Goal: Task Accomplishment & Management: Complete application form

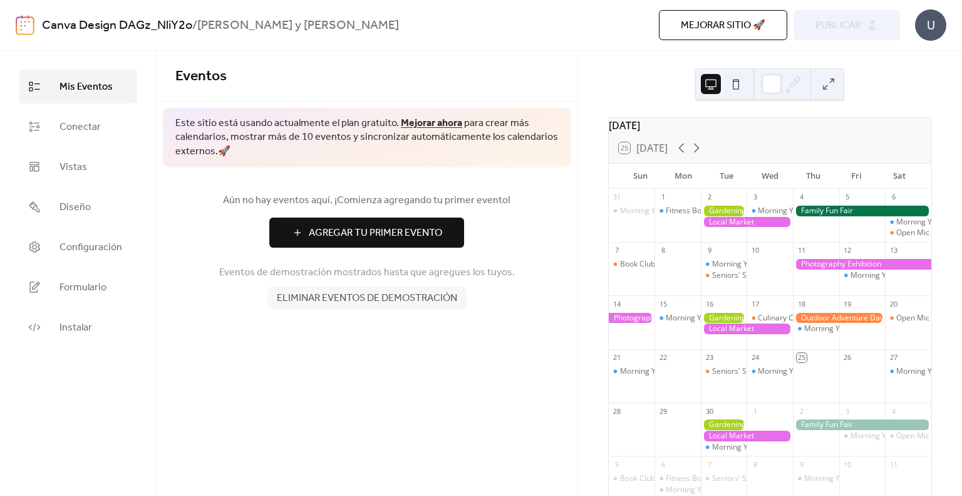
click at [392, 227] on span "Agregar Tu Primer Evento" at bounding box center [375, 233] width 133 height 15
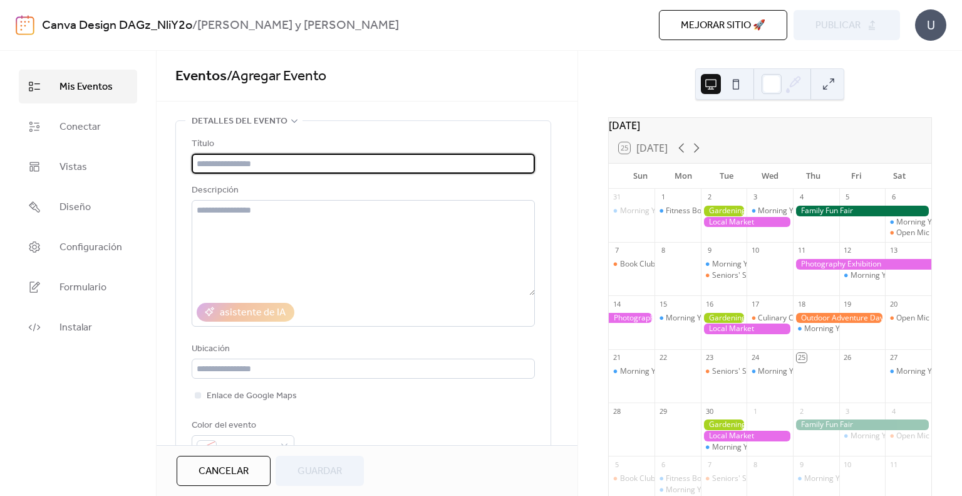
click at [267, 160] on input "text" at bounding box center [363, 164] width 343 height 20
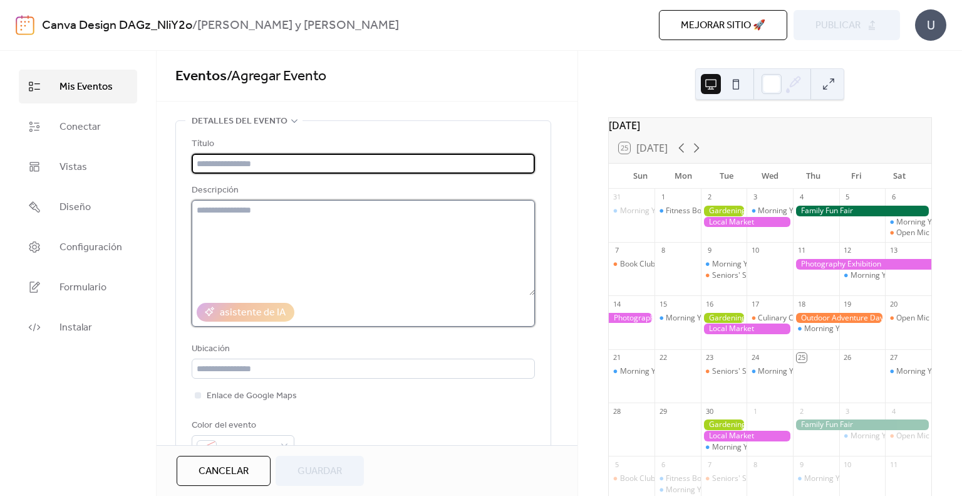
click at [303, 250] on textarea at bounding box center [363, 247] width 343 height 95
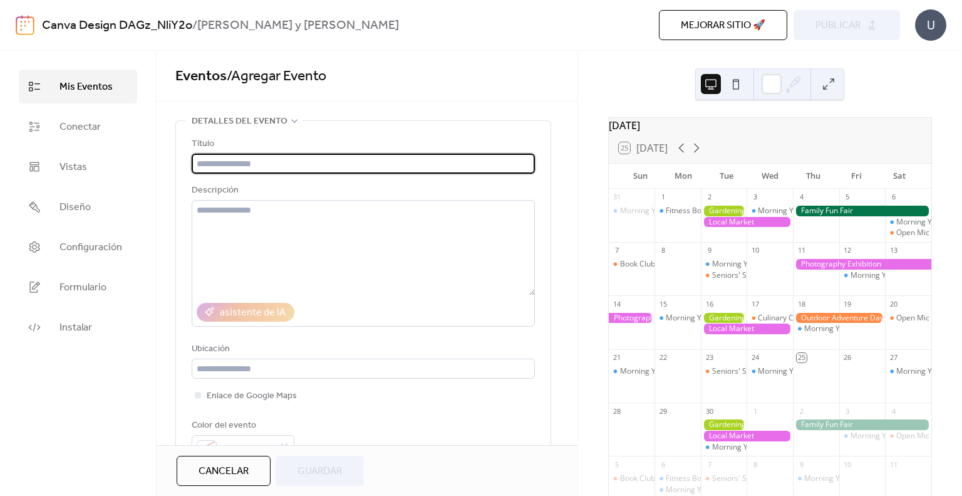
click at [237, 160] on input "text" at bounding box center [363, 164] width 343 height 20
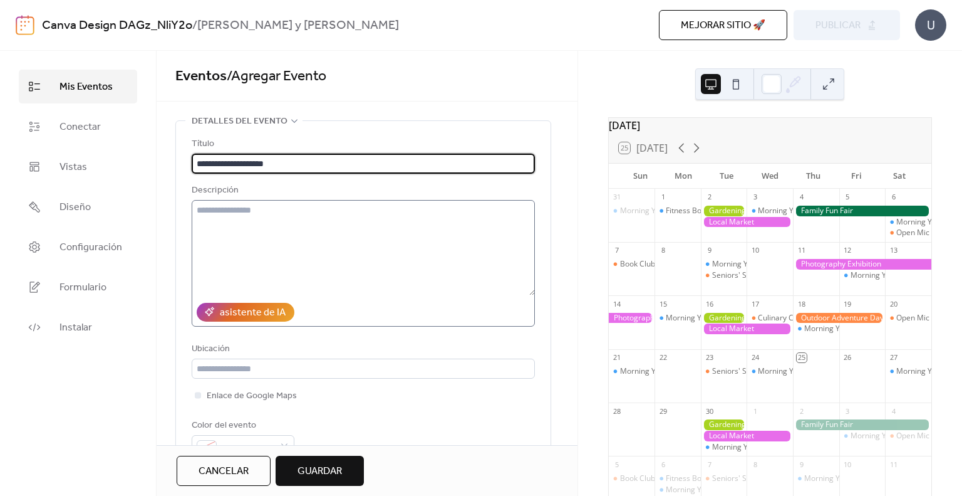
type input "**********"
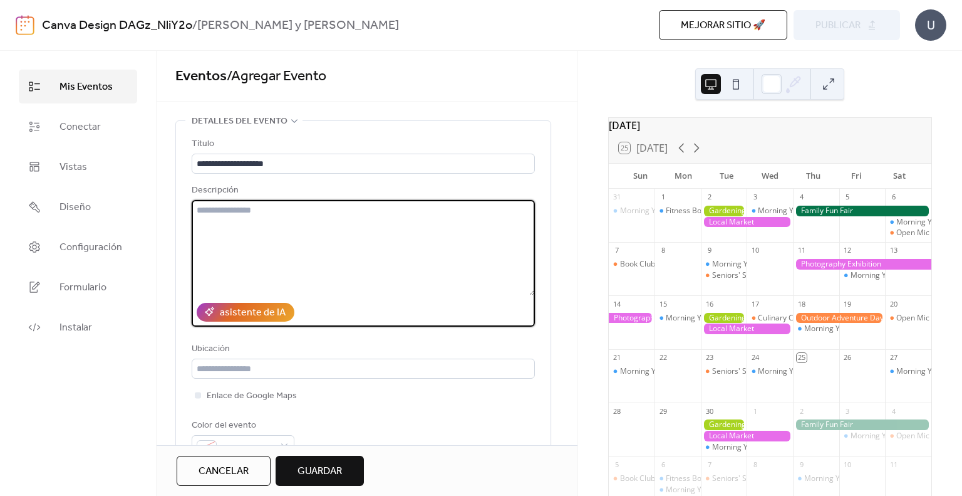
click at [246, 209] on textarea at bounding box center [363, 247] width 343 height 95
click at [315, 222] on textarea at bounding box center [363, 247] width 343 height 95
click at [261, 263] on textarea at bounding box center [363, 247] width 343 height 95
paste textarea "**********"
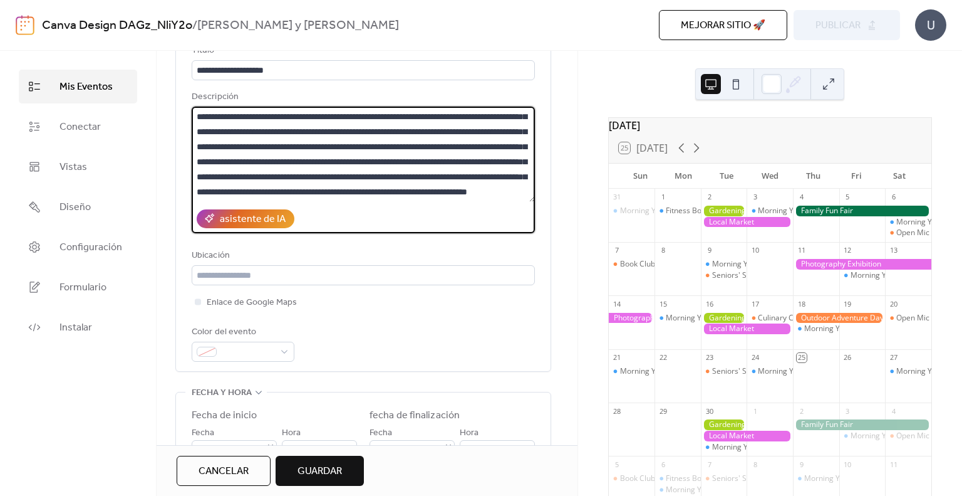
scroll to position [125, 0]
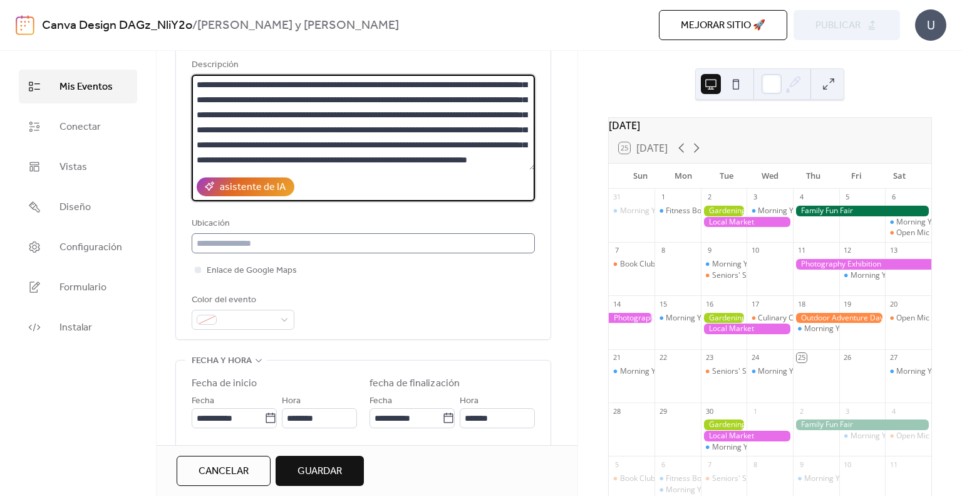
type textarea "**********"
click at [365, 244] on input "text" at bounding box center [363, 243] width 343 height 20
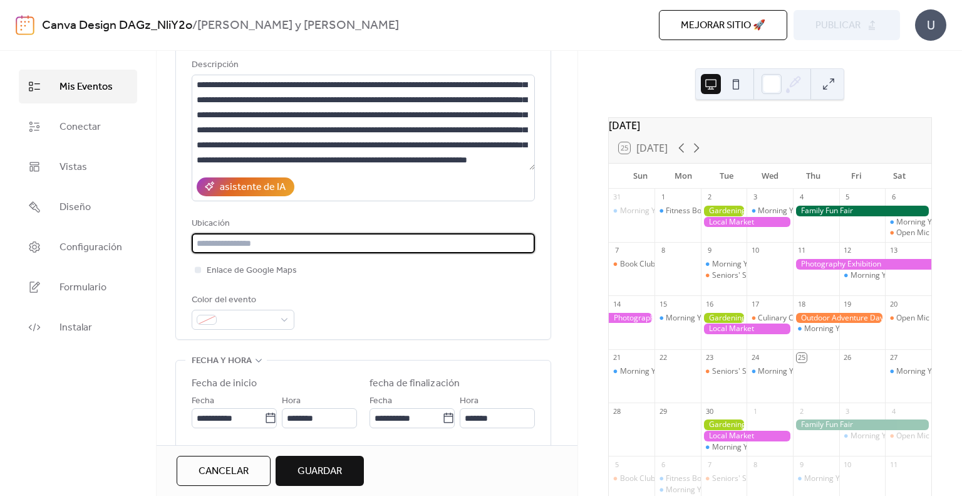
scroll to position [188, 0]
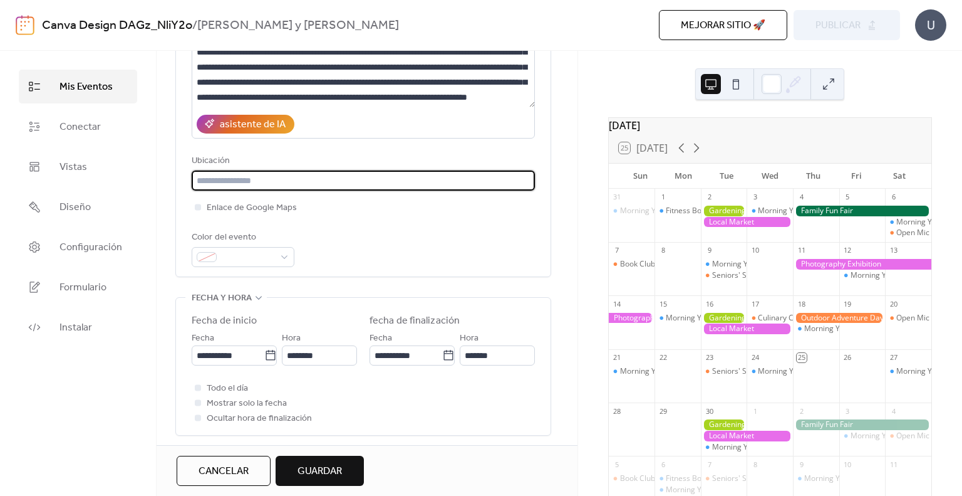
click at [328, 172] on input "text" at bounding box center [363, 180] width 343 height 20
paste input "**********"
type input "**********"
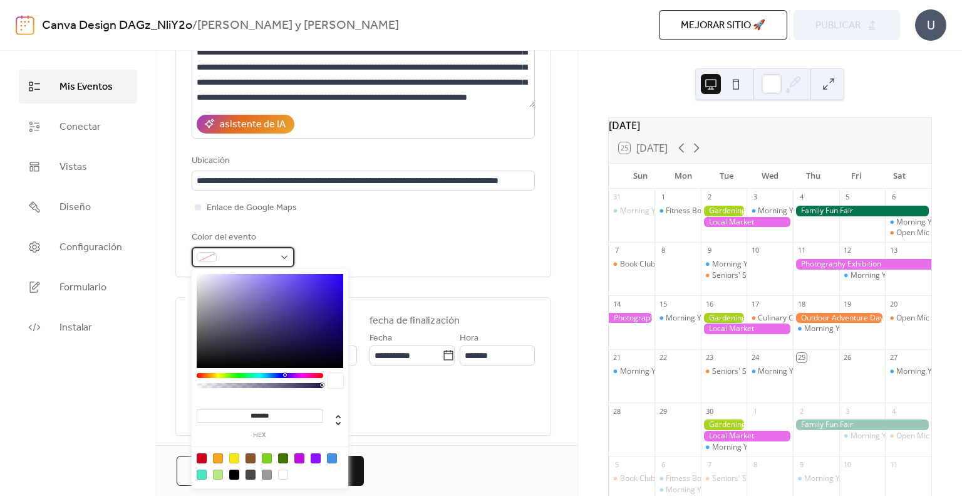
scroll to position [0, 0]
click at [292, 258] on div at bounding box center [243, 257] width 103 height 20
click at [209, 375] on div at bounding box center [260, 375] width 127 height 5
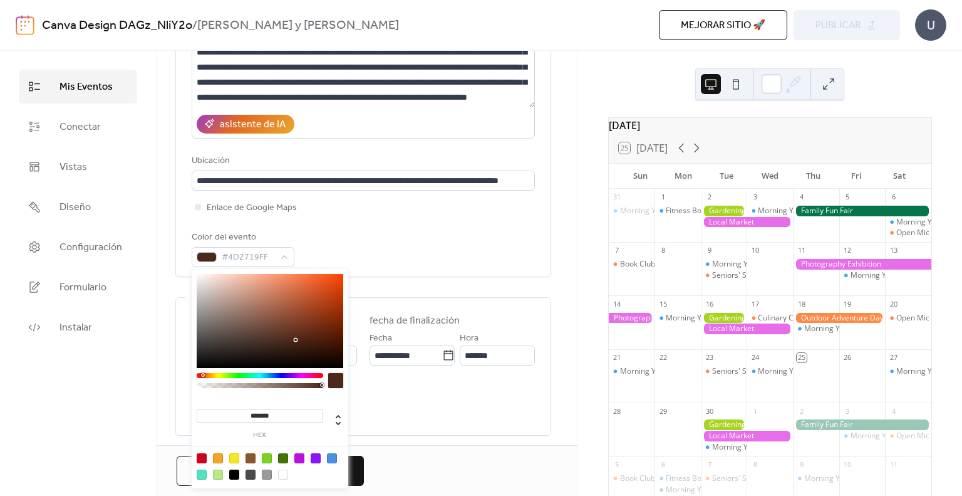
click at [202, 377] on div at bounding box center [260, 375] width 127 height 5
click at [299, 373] on div at bounding box center [260, 375] width 127 height 5
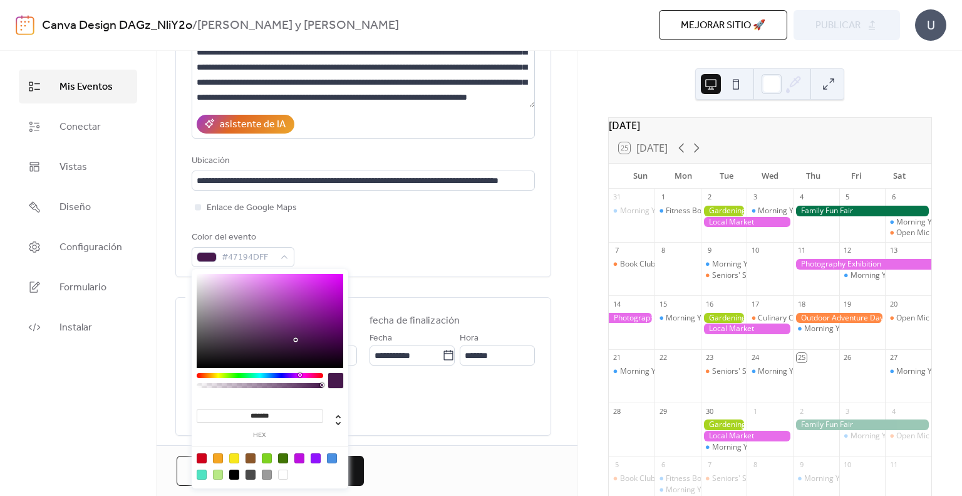
click at [291, 375] on div at bounding box center [260, 375] width 127 height 5
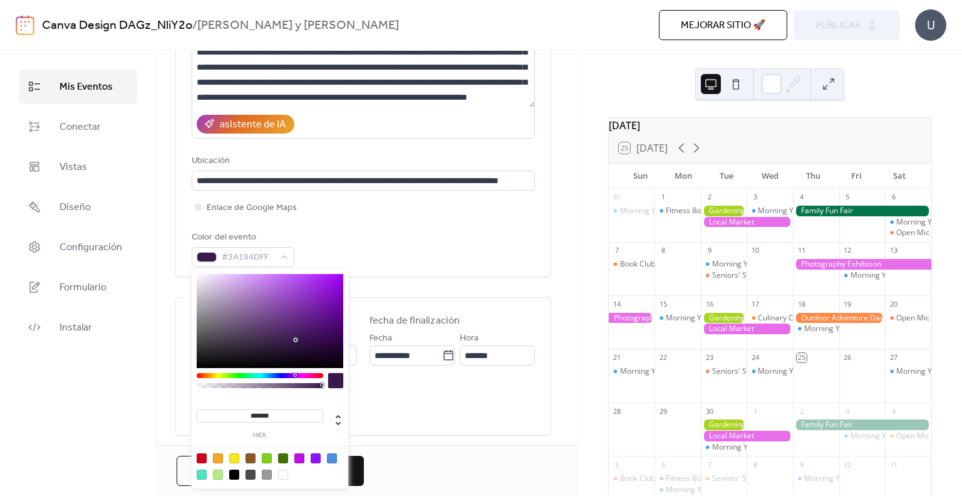
click at [296, 375] on div at bounding box center [295, 375] width 4 height 4
click at [305, 375] on div at bounding box center [260, 375] width 127 height 5
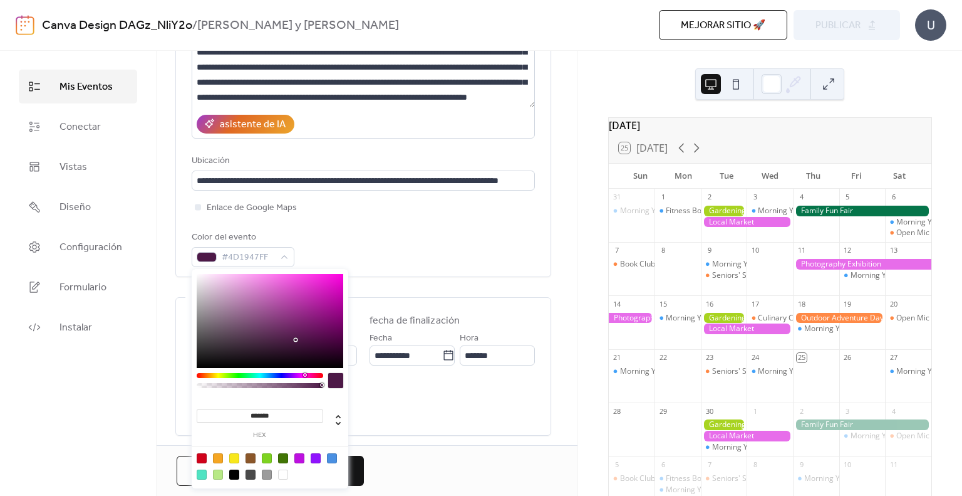
click at [325, 292] on div at bounding box center [270, 321] width 147 height 94
click at [323, 300] on div at bounding box center [270, 321] width 147 height 94
click at [317, 306] on div at bounding box center [270, 321] width 147 height 94
click at [330, 459] on div at bounding box center [332, 458] width 10 height 10
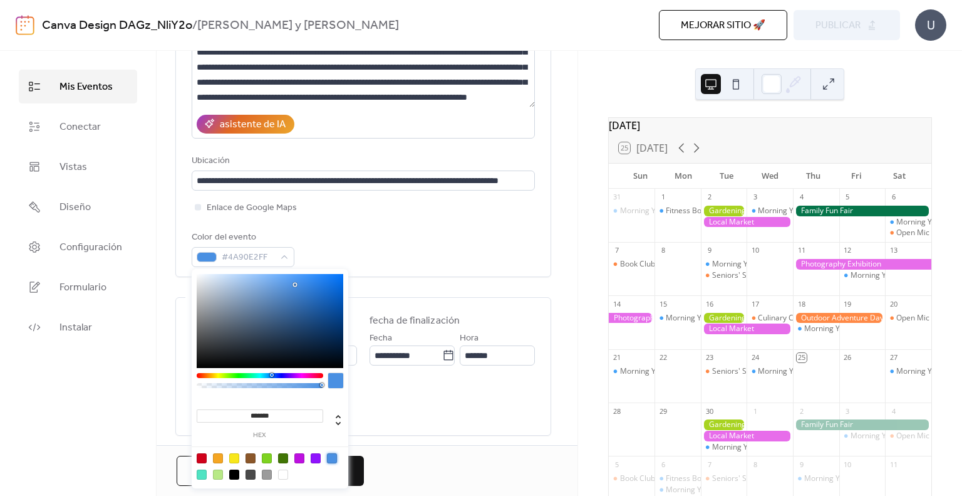
click at [285, 454] on div at bounding box center [283, 458] width 10 height 10
type input "*******"
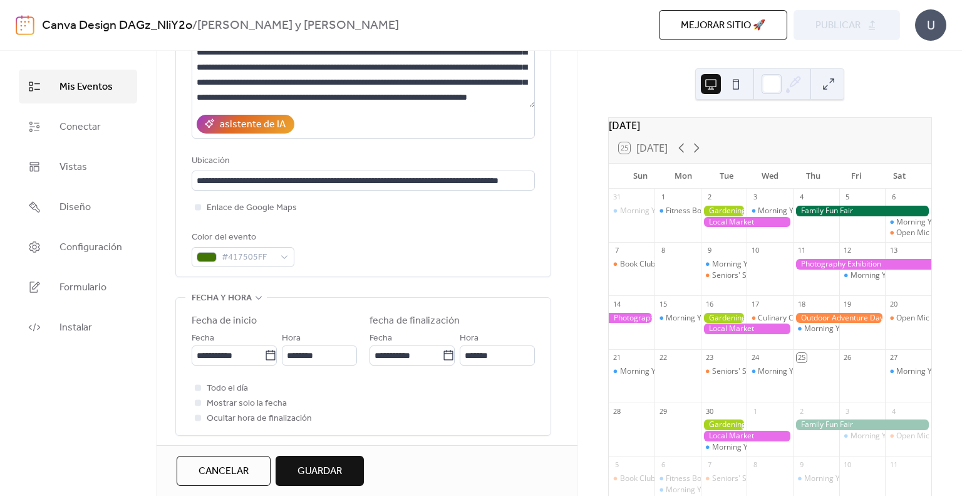
click at [467, 207] on div "Enlace de Google Maps" at bounding box center [363, 207] width 343 height 15
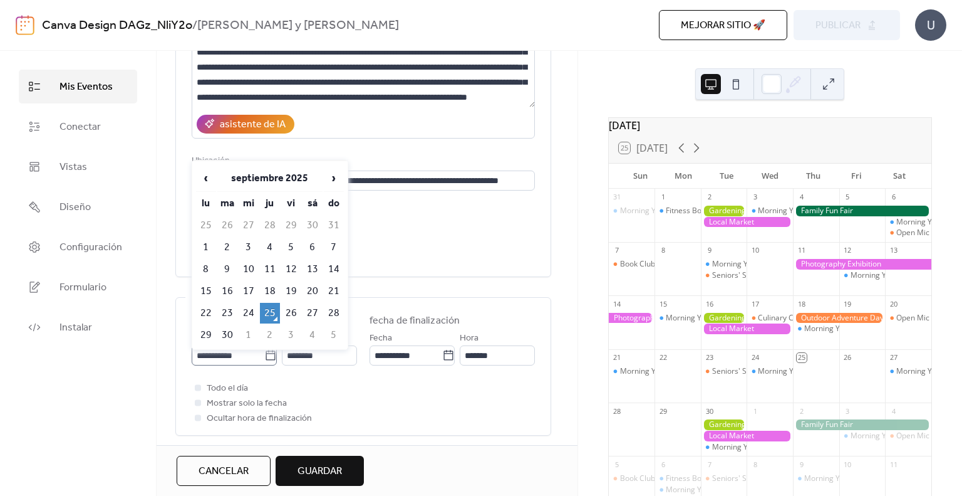
click at [275, 354] on label "**********" at bounding box center [234, 355] width 85 height 20
click at [264, 354] on input "**********" at bounding box center [228, 355] width 73 height 20
click at [311, 185] on th "septiembre 2025" at bounding box center [269, 178] width 105 height 27
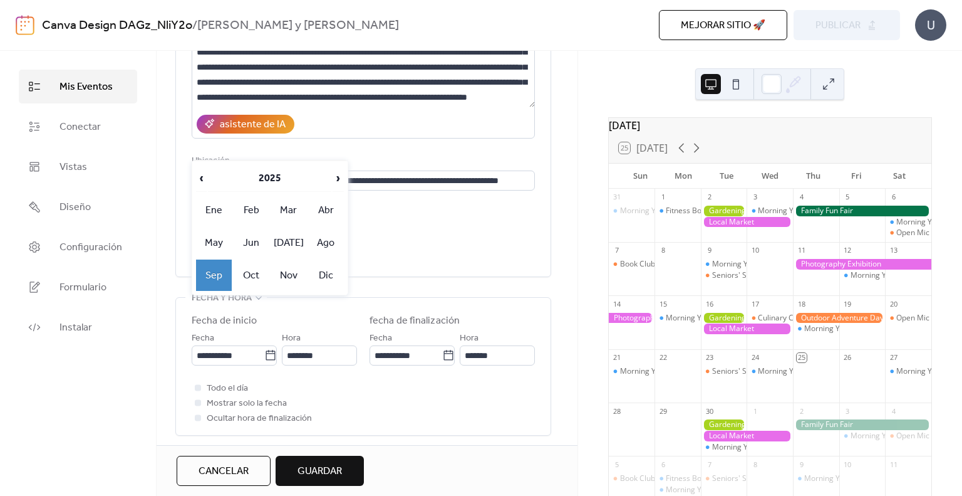
click at [311, 185] on th "2025" at bounding box center [269, 178] width 123 height 27
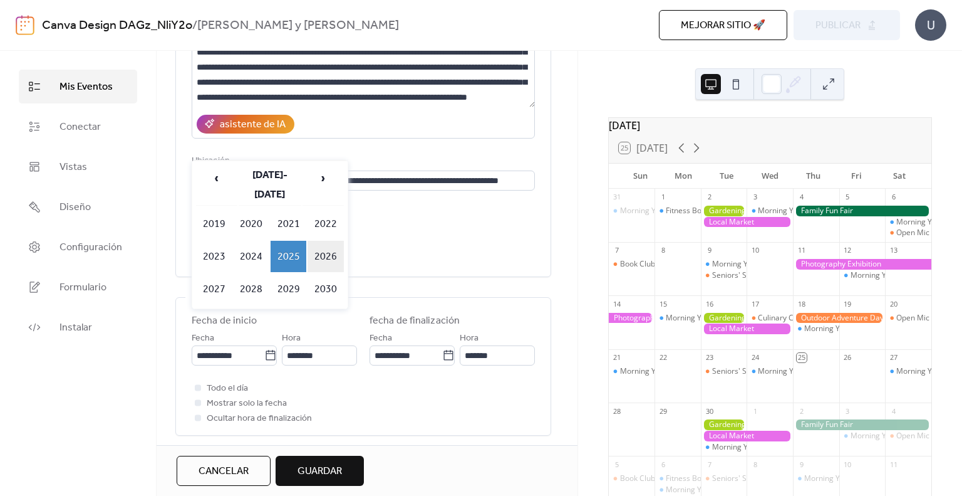
click at [336, 242] on td "2026" at bounding box center [326, 256] width 36 height 31
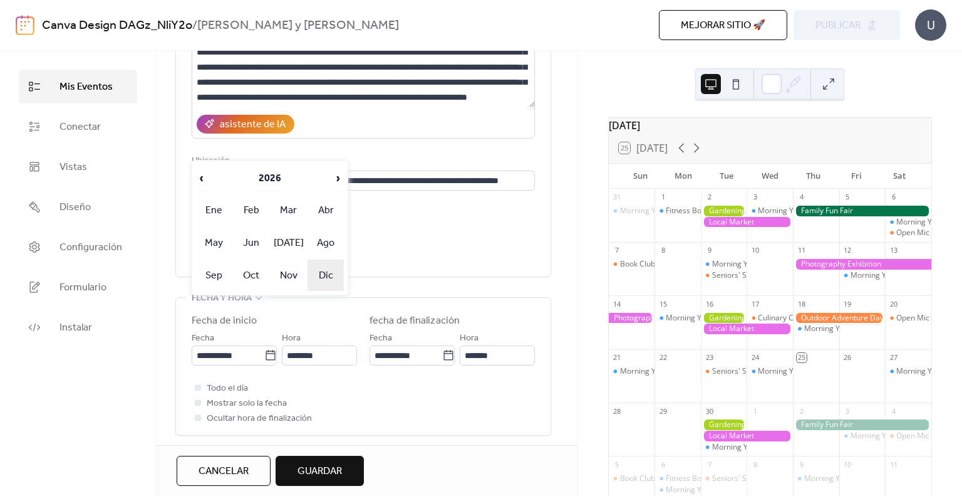
click at [313, 272] on td "Dic" at bounding box center [326, 274] width 36 height 31
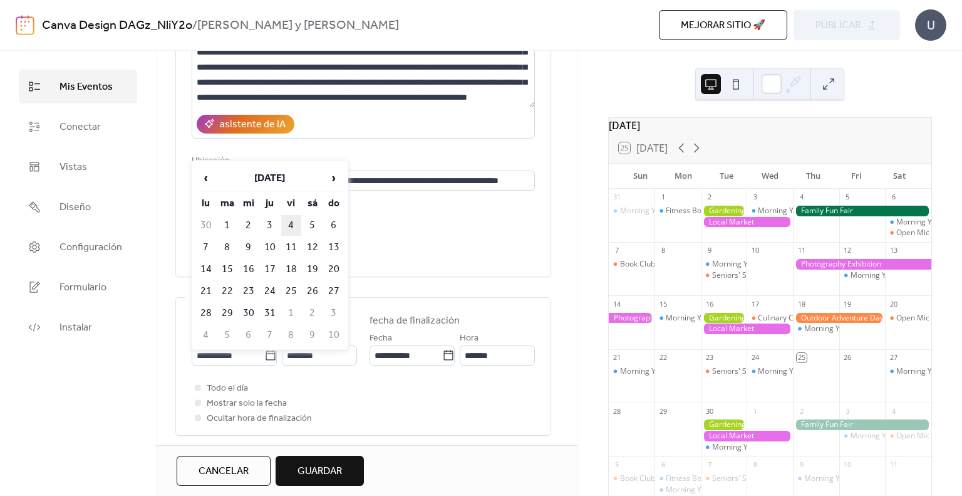
click at [284, 220] on td "4" at bounding box center [291, 225] width 20 height 21
type input "**********"
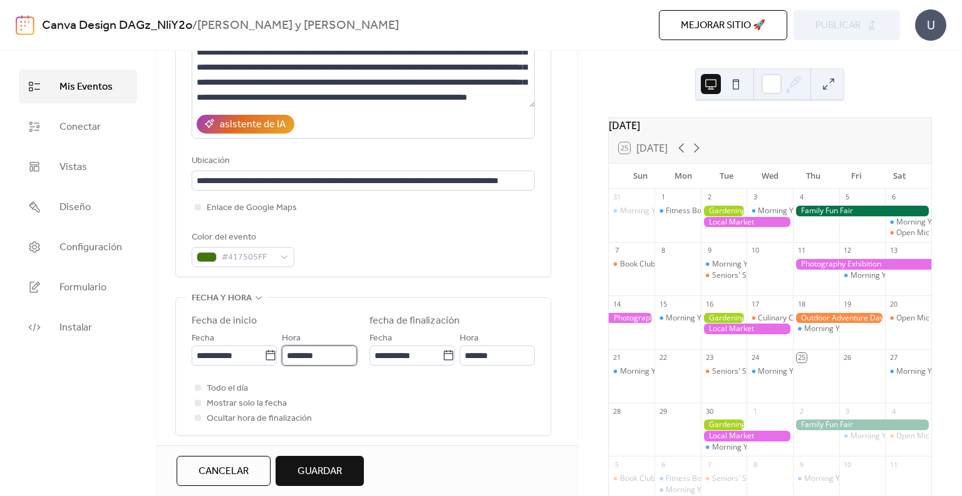
click at [318, 353] on input "********" at bounding box center [319, 355] width 75 height 20
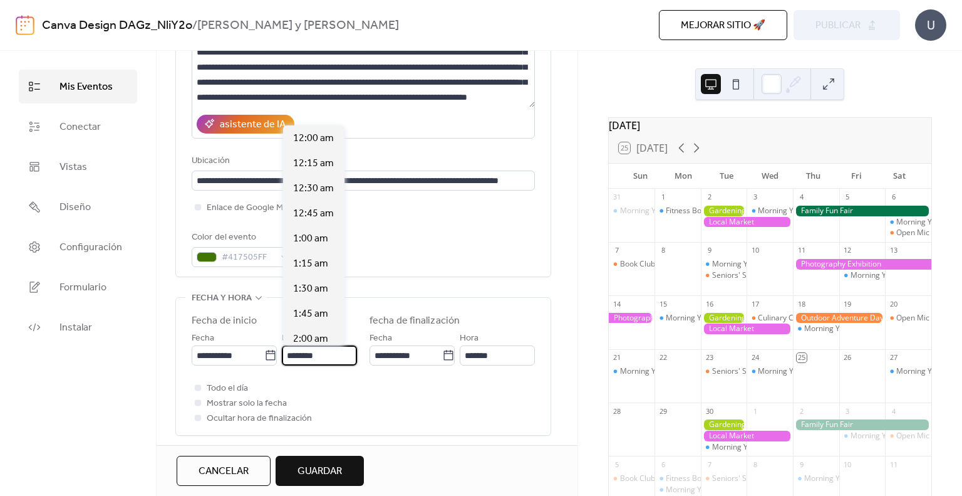
scroll to position [1203, 0]
click at [499, 351] on input "*******" at bounding box center [497, 355] width 75 height 20
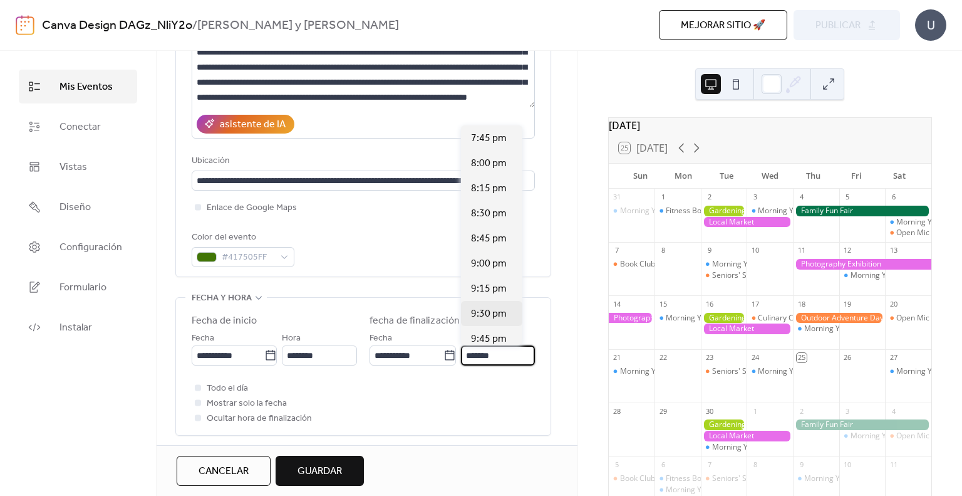
scroll to position [815, 0]
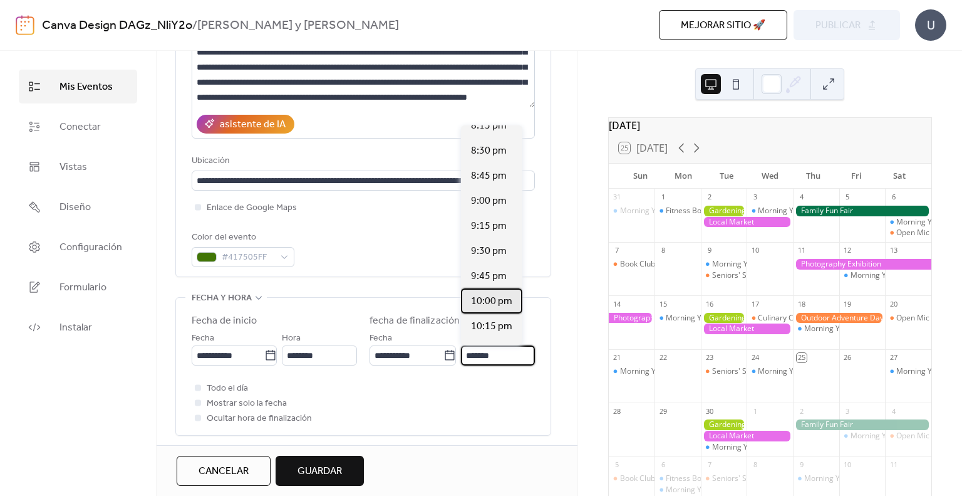
click at [486, 306] on span "10:00 pm" at bounding box center [491, 301] width 41 height 15
type input "********"
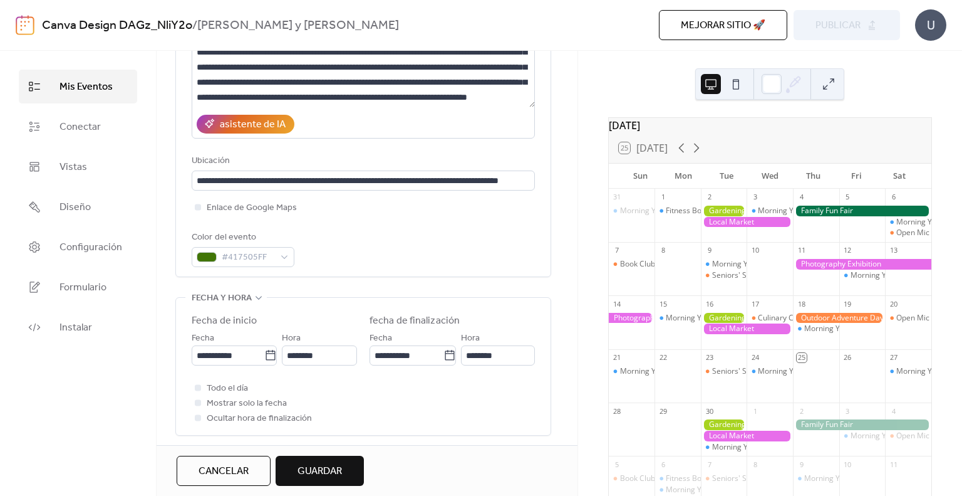
scroll to position [0, 0]
click at [435, 397] on div "Todo el día Mostrar solo la fecha Ocultar hora de finalización" at bounding box center [363, 402] width 343 height 45
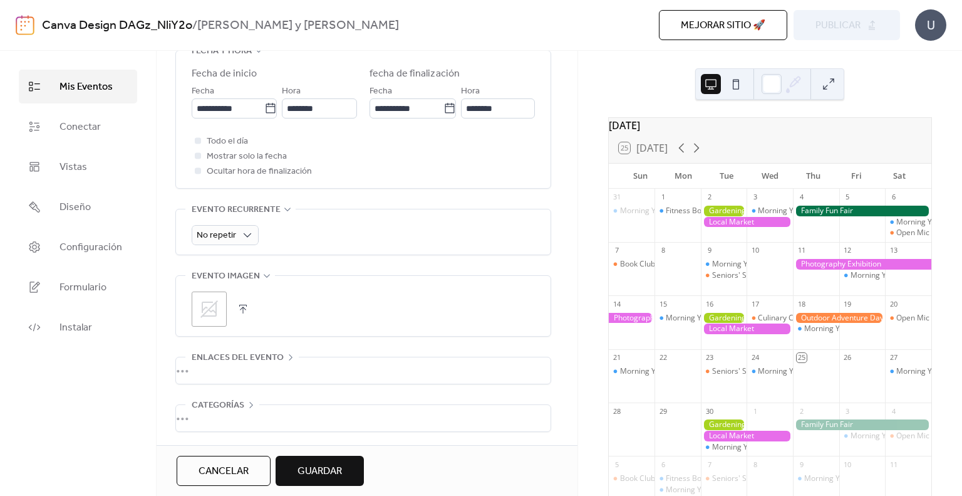
scroll to position [482, 0]
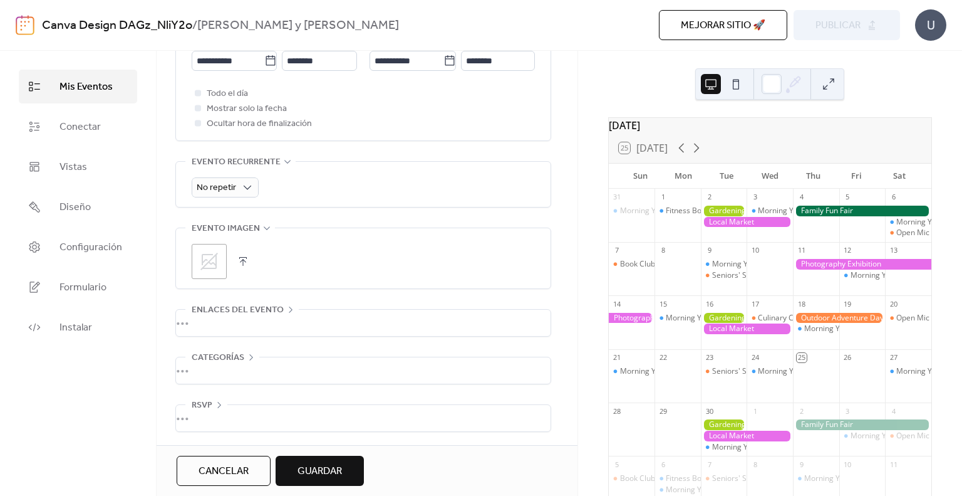
click at [333, 327] on div "•••" at bounding box center [363, 323] width 375 height 26
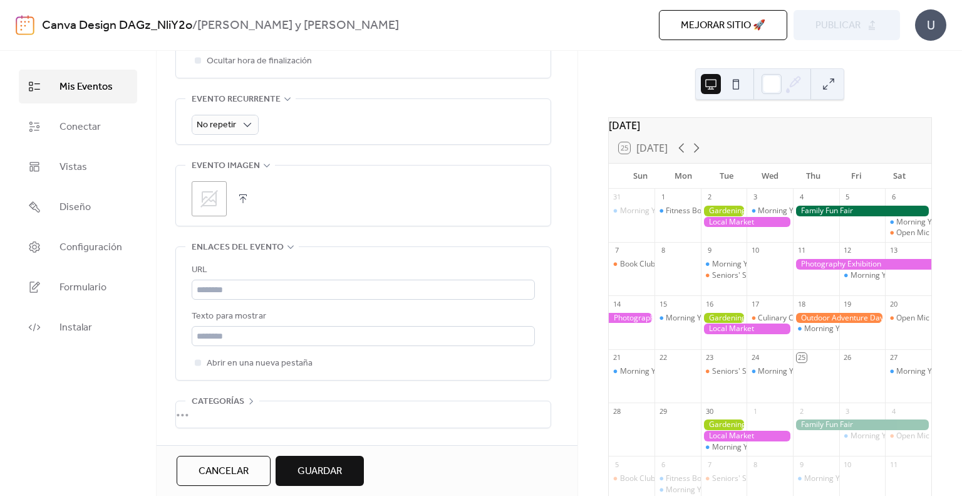
scroll to position [589, 0]
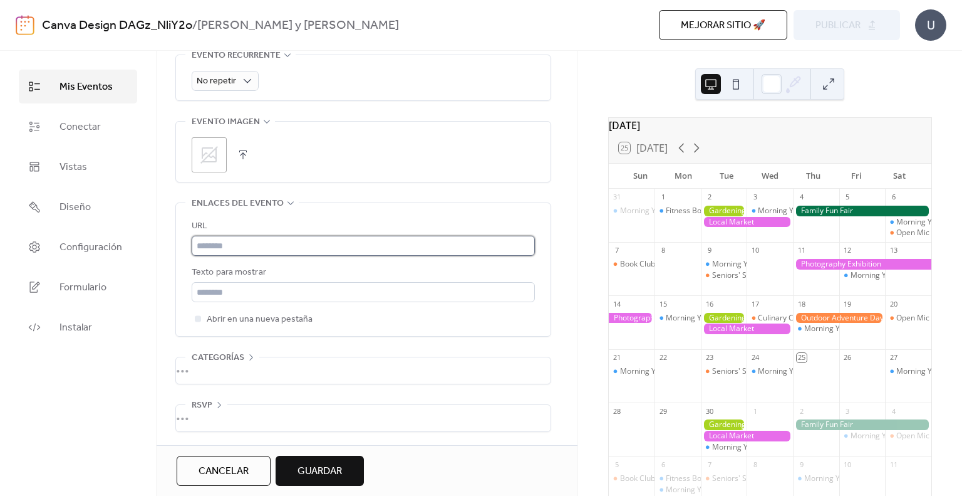
click at [353, 246] on input "text" at bounding box center [363, 246] width 343 height 20
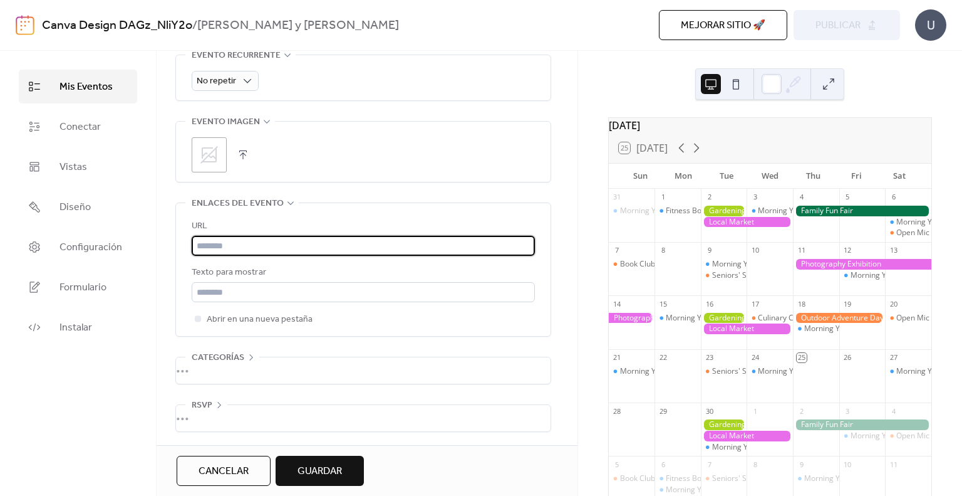
paste input "**********"
type input "**********"
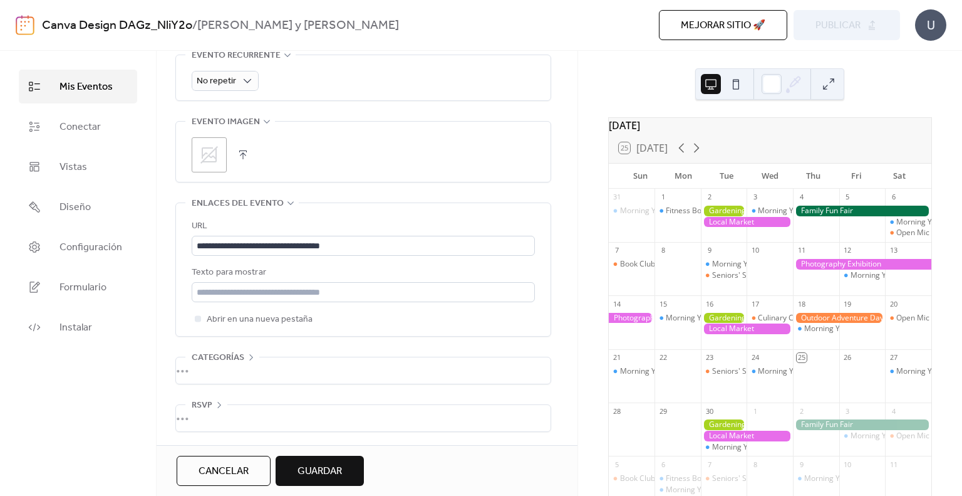
click at [301, 377] on div "•••" at bounding box center [363, 370] width 375 height 26
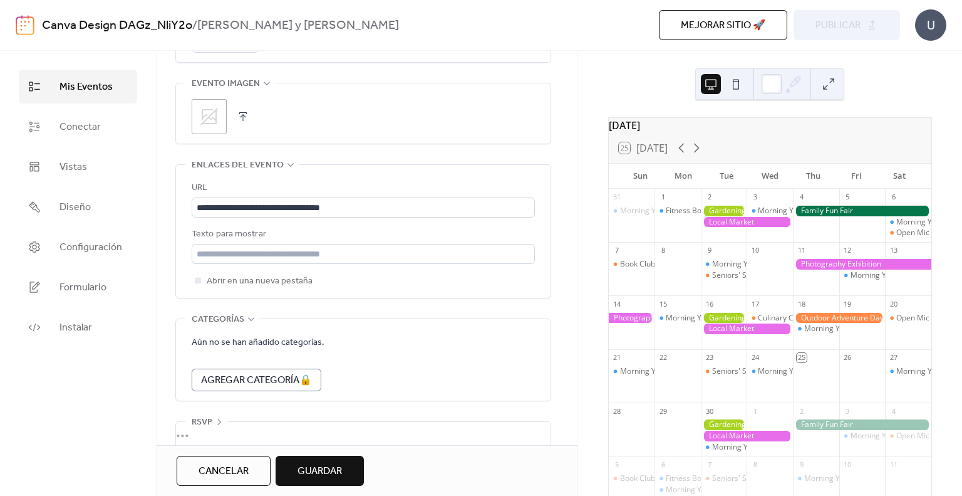
scroll to position [644, 0]
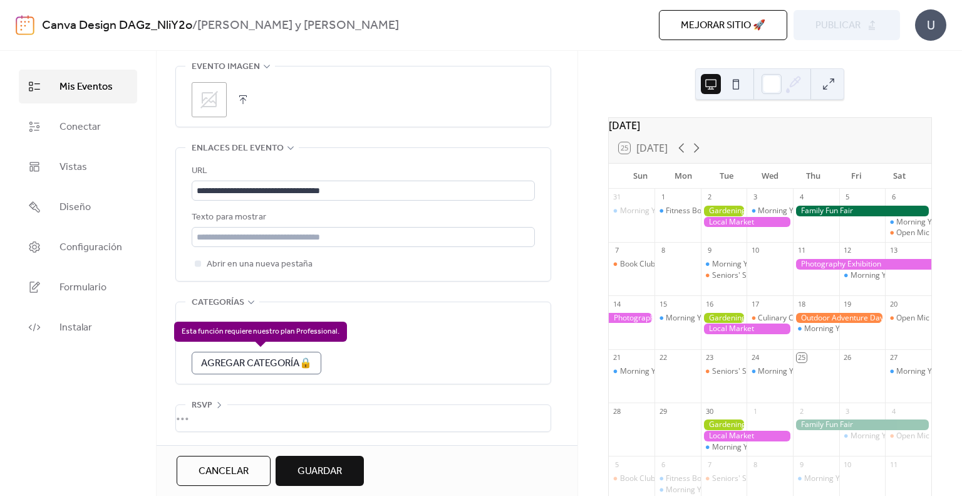
click at [300, 355] on div "Agregar Categoría 🔒" at bounding box center [257, 363] width 130 height 23
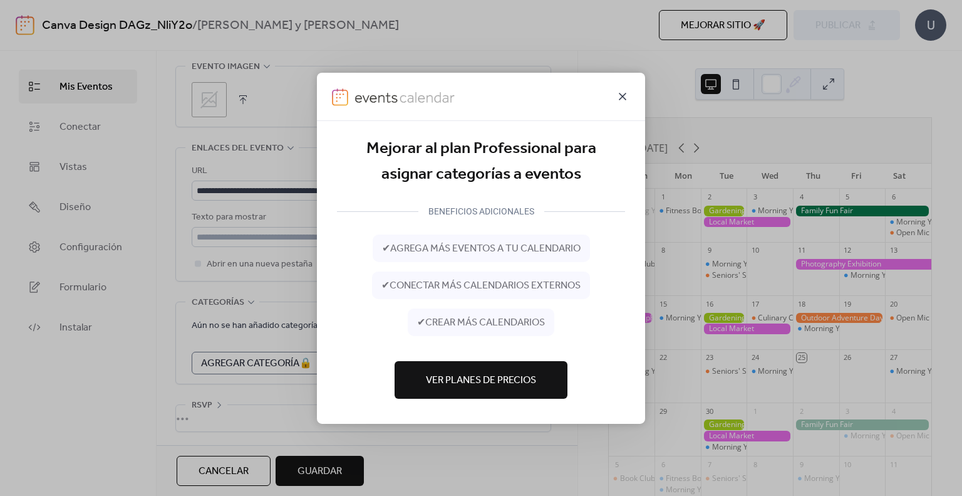
click at [624, 93] on icon at bounding box center [622, 95] width 15 height 15
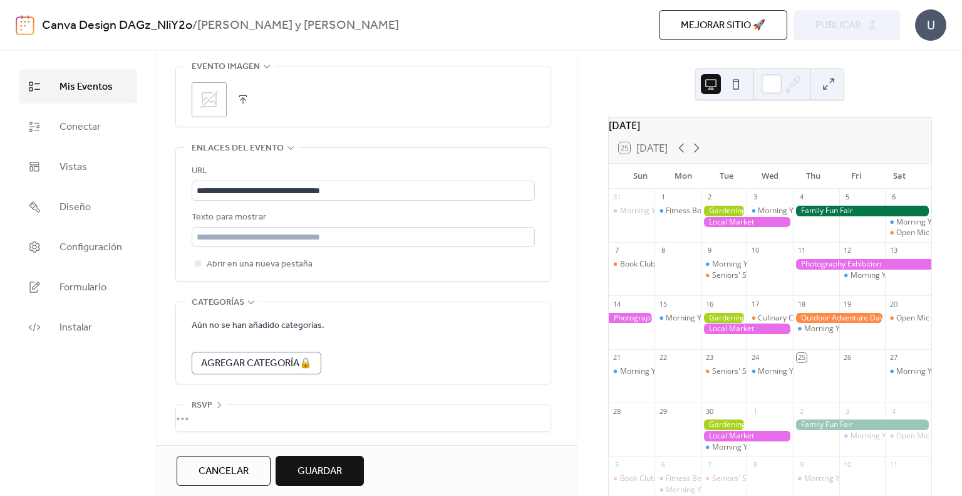
click at [256, 303] on div "Categorías" at bounding box center [222, 301] width 74 height 15
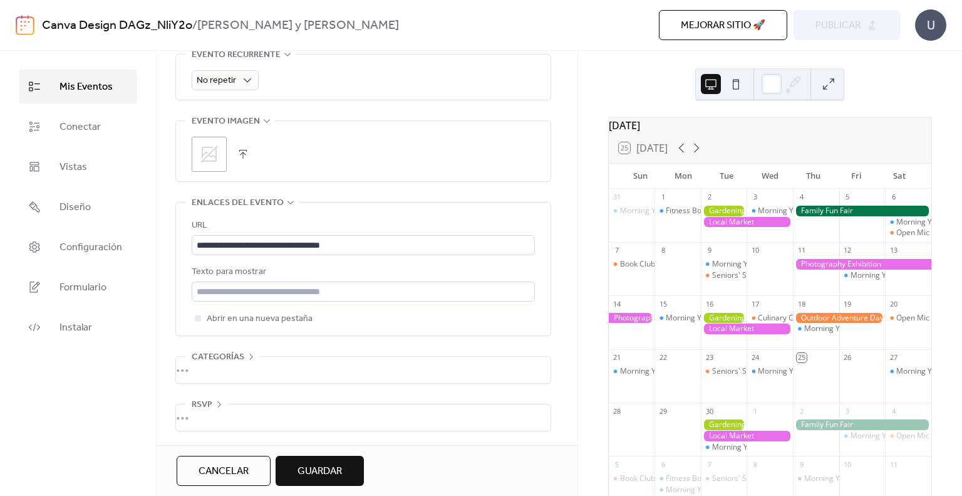
scroll to position [589, 0]
click at [338, 474] on span "Guardar" at bounding box center [320, 471] width 44 height 15
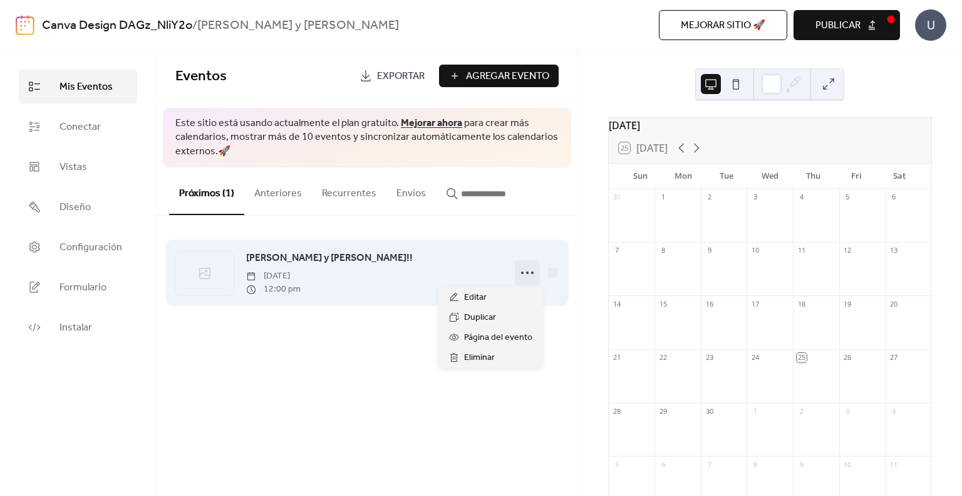
click at [533, 276] on icon at bounding box center [528, 273] width 20 height 20
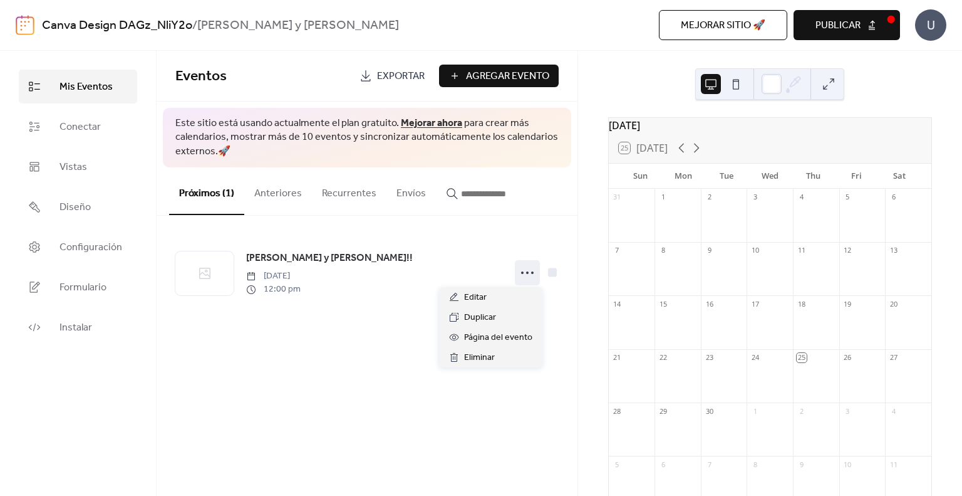
click at [367, 389] on div "Eventos Exportar Agregar Evento Este sitio está usando actualmente el plan grat…" at bounding box center [367, 273] width 421 height 445
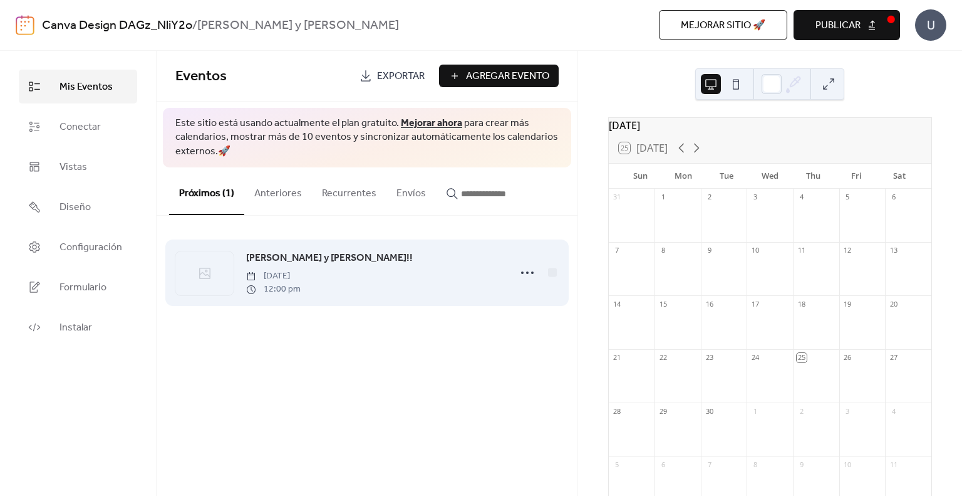
click at [466, 283] on div "[PERSON_NAME] y [PERSON_NAME]!! [DATE] 12:00 pm" at bounding box center [374, 272] width 256 height 45
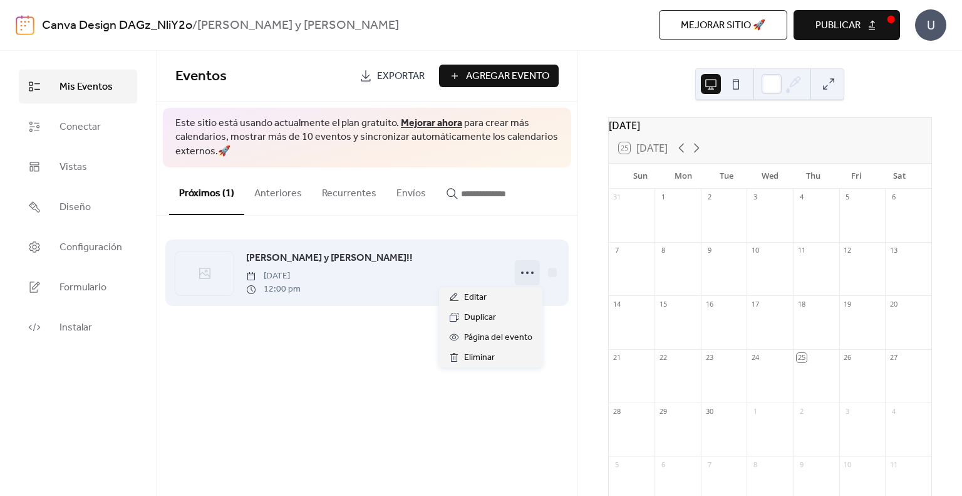
click at [534, 274] on icon at bounding box center [528, 273] width 20 height 20
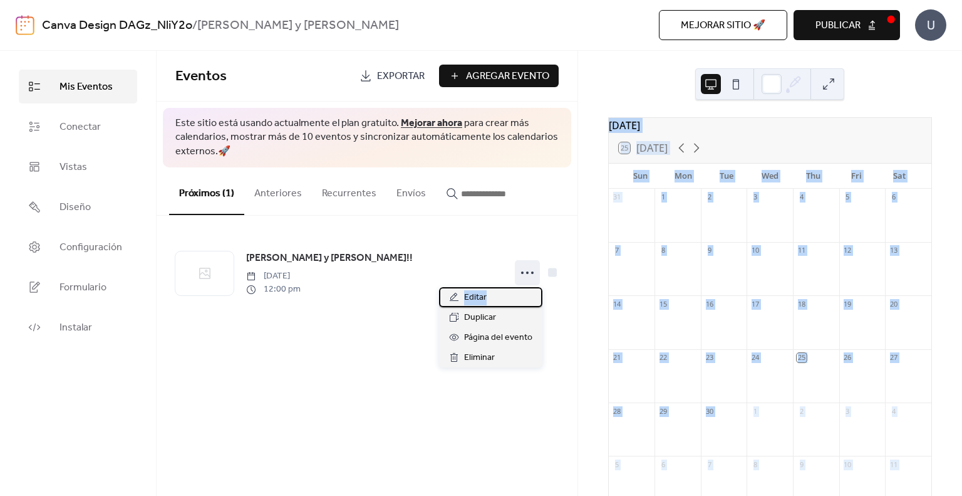
drag, startPoint x: 511, startPoint y: 301, endPoint x: 433, endPoint y: 395, distance: 122.3
click at [434, 397] on body "Canva Design DAGz_NliY2o / [PERSON_NAME] y [PERSON_NAME] sitio 🚀 vista previa P…" at bounding box center [481, 248] width 962 height 496
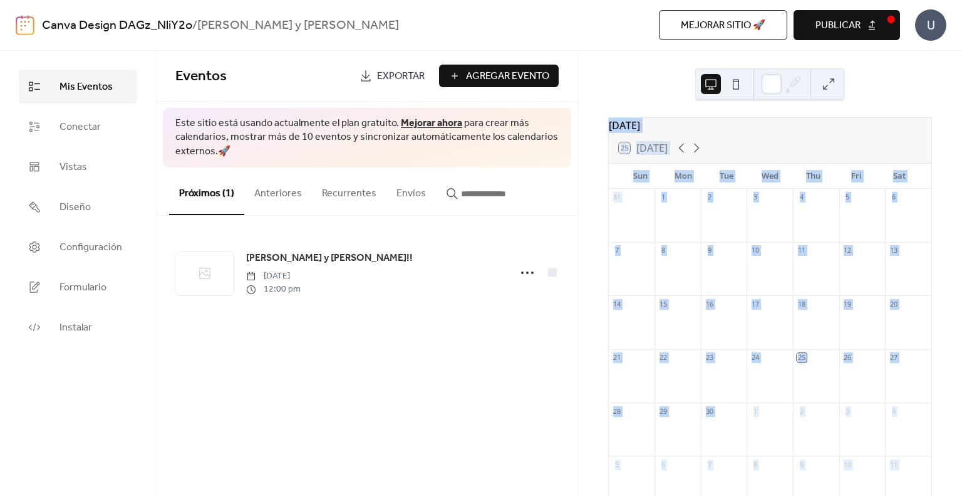
click at [433, 395] on div "Eventos Exportar Agregar Evento Este sitio está usando actualmente el plan grat…" at bounding box center [367, 273] width 421 height 445
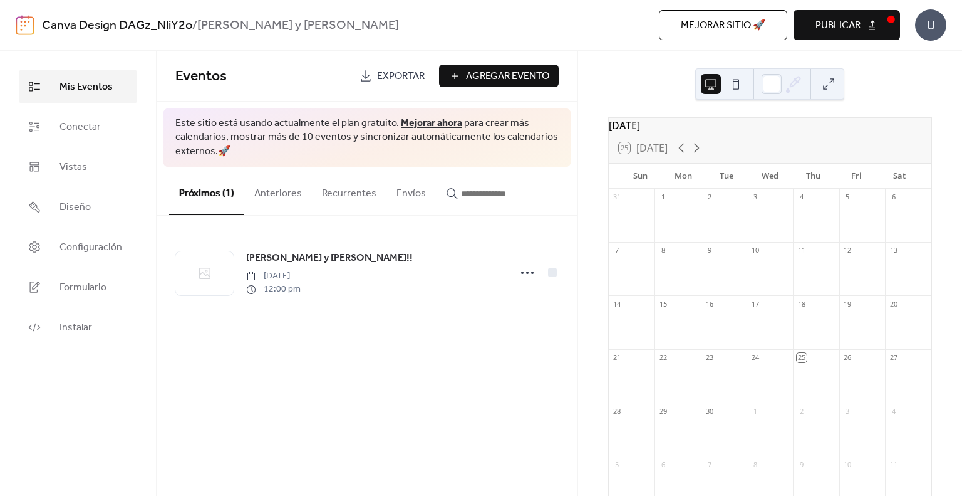
click at [877, 24] on button "Publicar" at bounding box center [847, 25] width 107 height 30
drag, startPoint x: 501, startPoint y: 385, endPoint x: 516, endPoint y: 311, distance: 76.1
click at [501, 385] on div "Eventos Exportar Agregar Evento Este sitio está usando actualmente el plan grat…" at bounding box center [367, 273] width 421 height 445
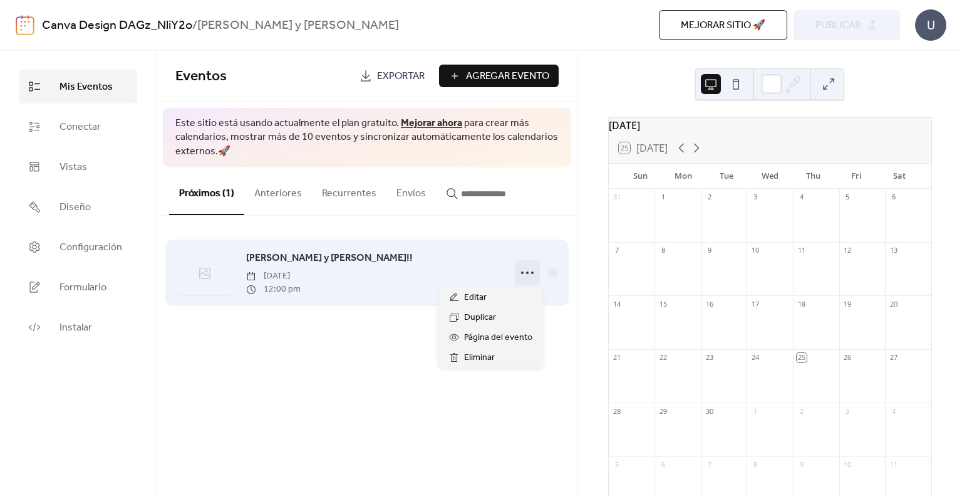
click at [531, 266] on icon at bounding box center [528, 273] width 20 height 20
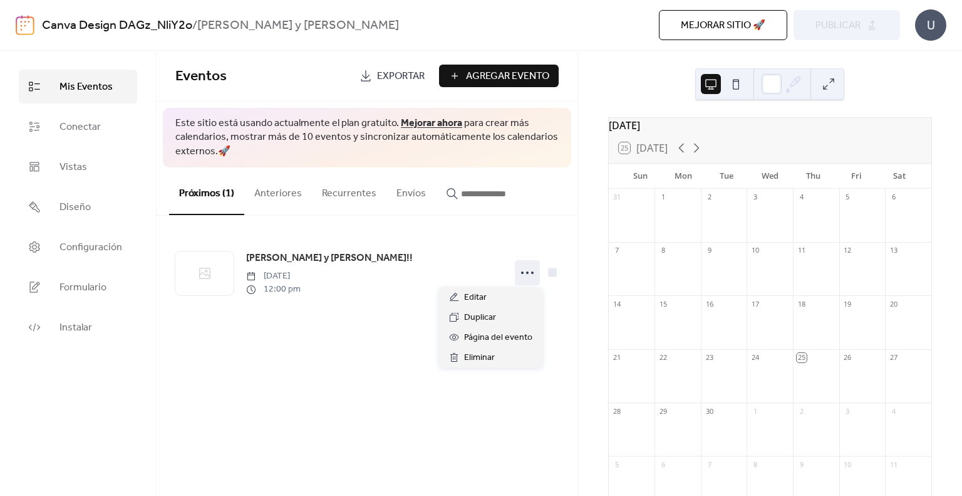
click at [489, 412] on div "Eventos Exportar Agregar Evento Este sitio está usando actualmente el plan grat…" at bounding box center [367, 273] width 421 height 445
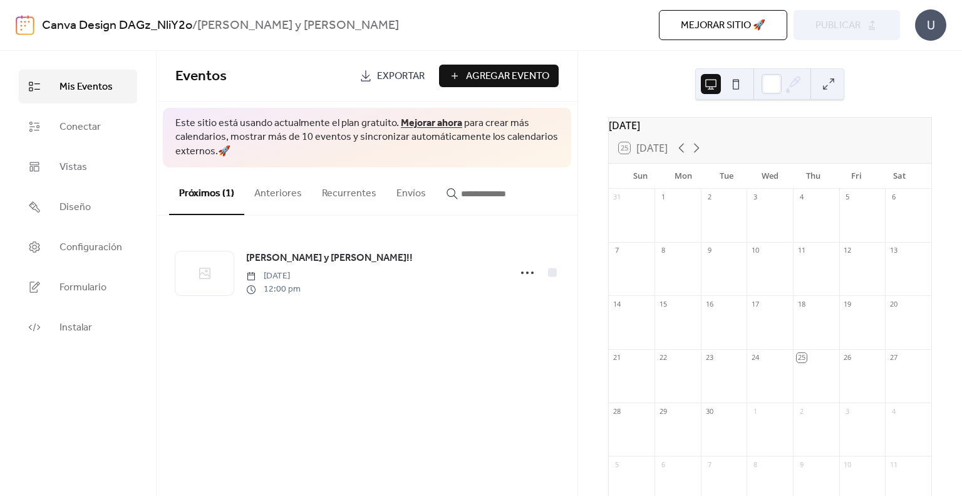
click at [669, 128] on div "[DATE]" at bounding box center [770, 125] width 323 height 15
click at [692, 152] on icon at bounding box center [696, 147] width 15 height 15
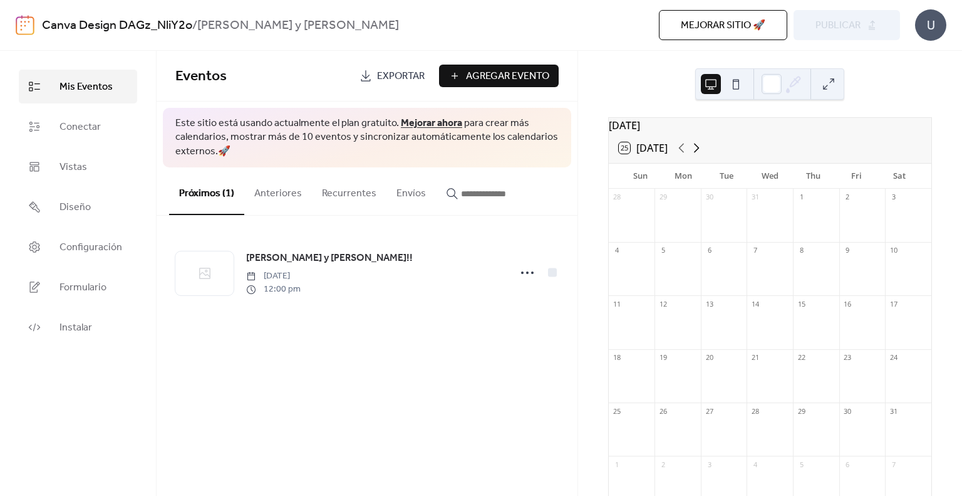
click at [692, 152] on icon at bounding box center [696, 147] width 15 height 15
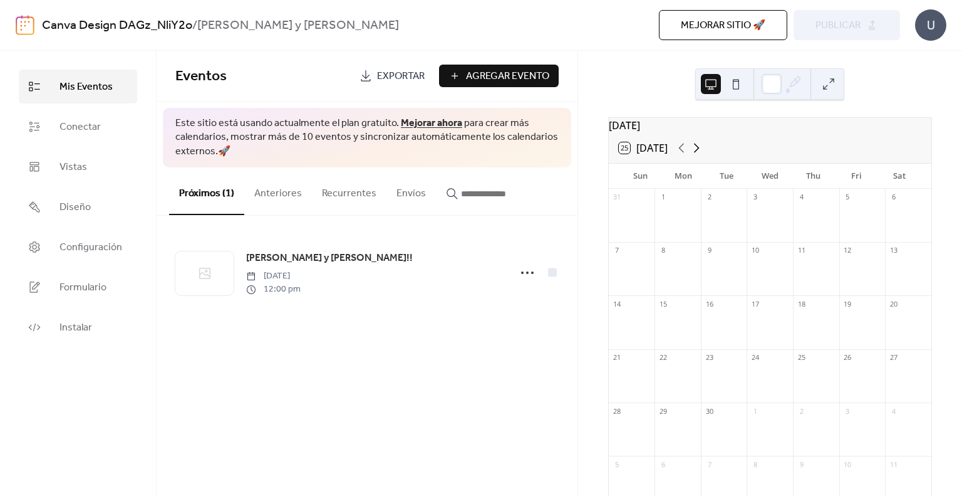
click at [692, 152] on icon at bounding box center [696, 147] width 15 height 15
click at [698, 150] on icon at bounding box center [696, 147] width 15 height 15
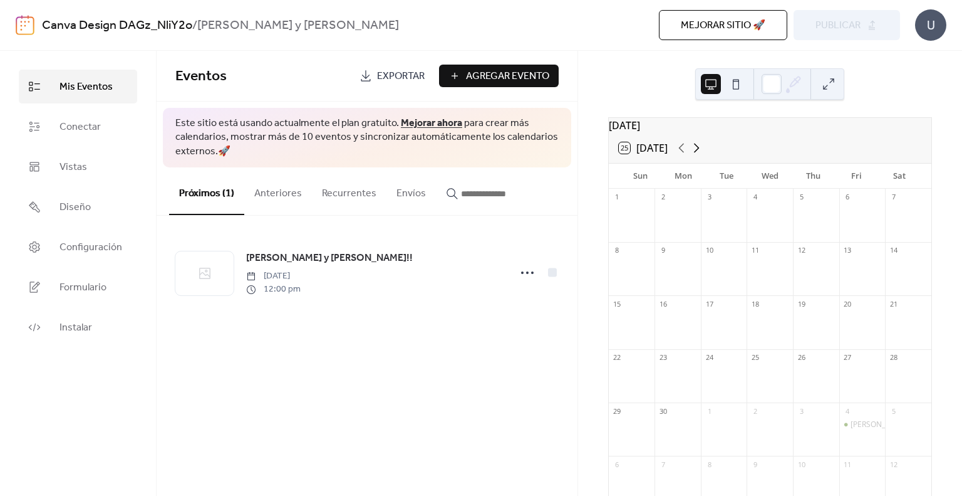
click at [698, 150] on icon at bounding box center [696, 147] width 15 height 15
click at [869, 215] on div "[PERSON_NAME] y [PERSON_NAME]!!" at bounding box center [915, 211] width 129 height 11
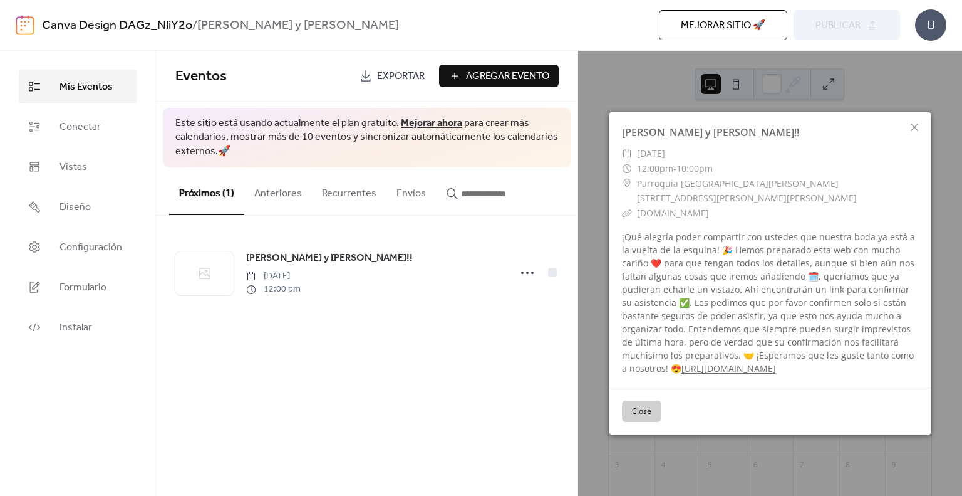
click at [761, 251] on div "¡Qué alegría poder compartir con ustedes que nuestra boda ya está a la vuelta d…" at bounding box center [770, 302] width 321 height 145
click at [917, 130] on icon at bounding box center [914, 127] width 15 height 15
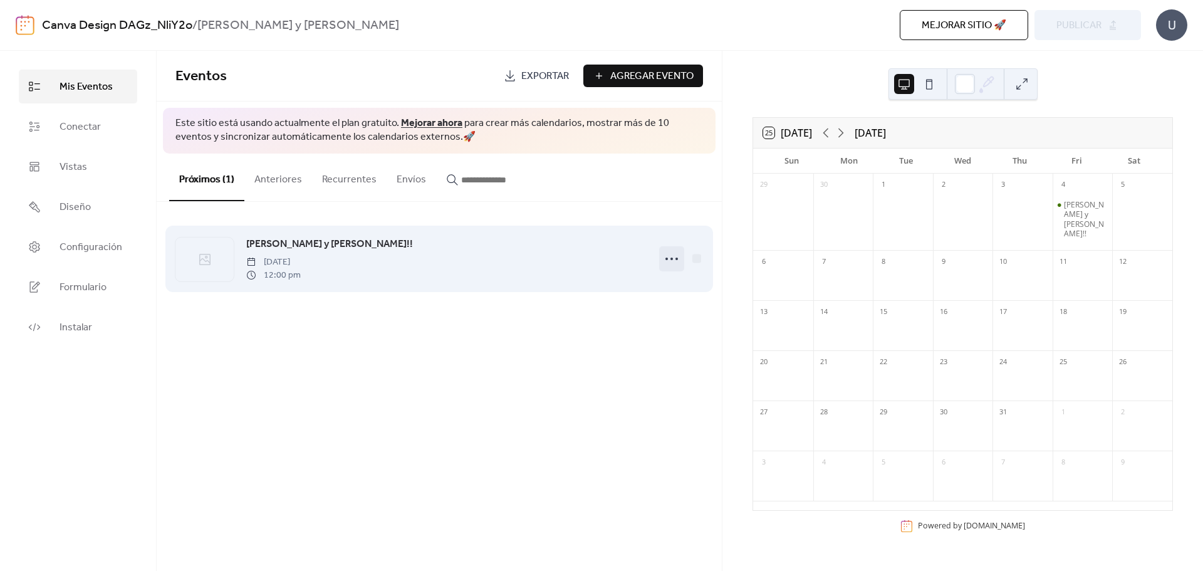
click at [675, 255] on icon at bounding box center [672, 259] width 20 height 20
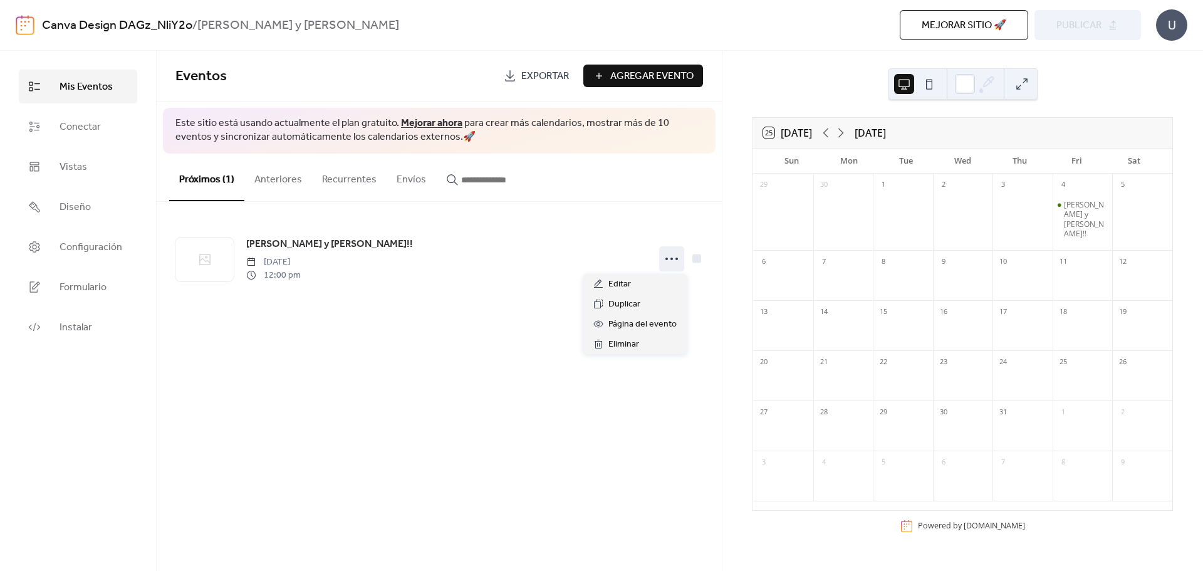
click at [563, 439] on div "Eventos Exportar Agregar Evento Este sitio está usando actualmente el plan grat…" at bounding box center [439, 311] width 565 height 520
click at [962, 14] on div "Mejorar sitio 🚀 vista previa Publicar" at bounding box center [897, 25] width 488 height 30
click at [561, 73] on span "Exportar" at bounding box center [545, 76] width 48 height 15
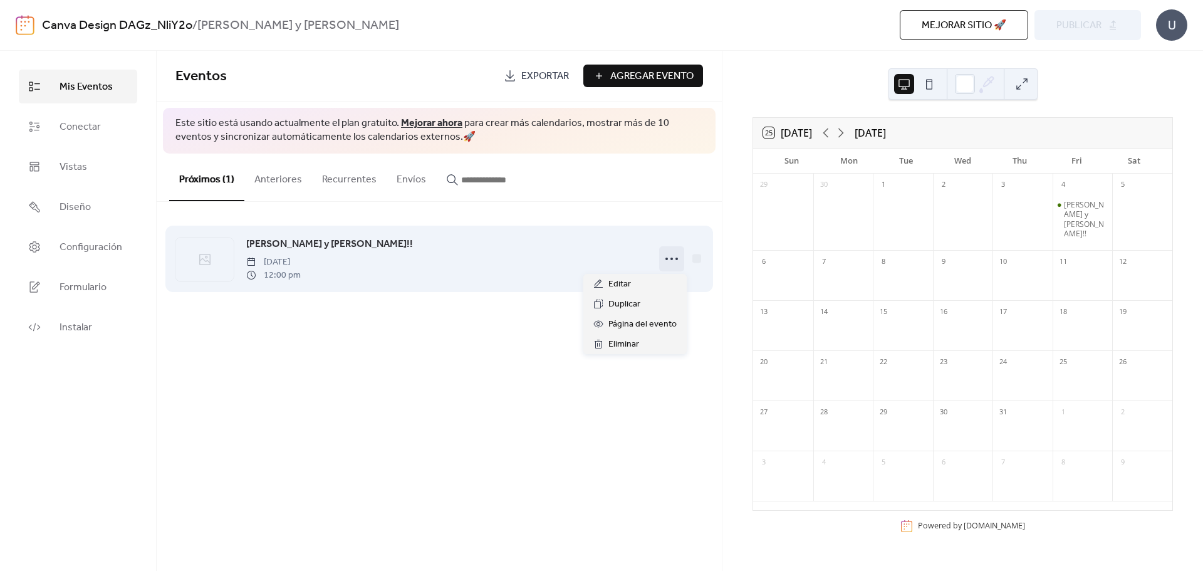
click at [677, 256] on icon at bounding box center [672, 259] width 20 height 20
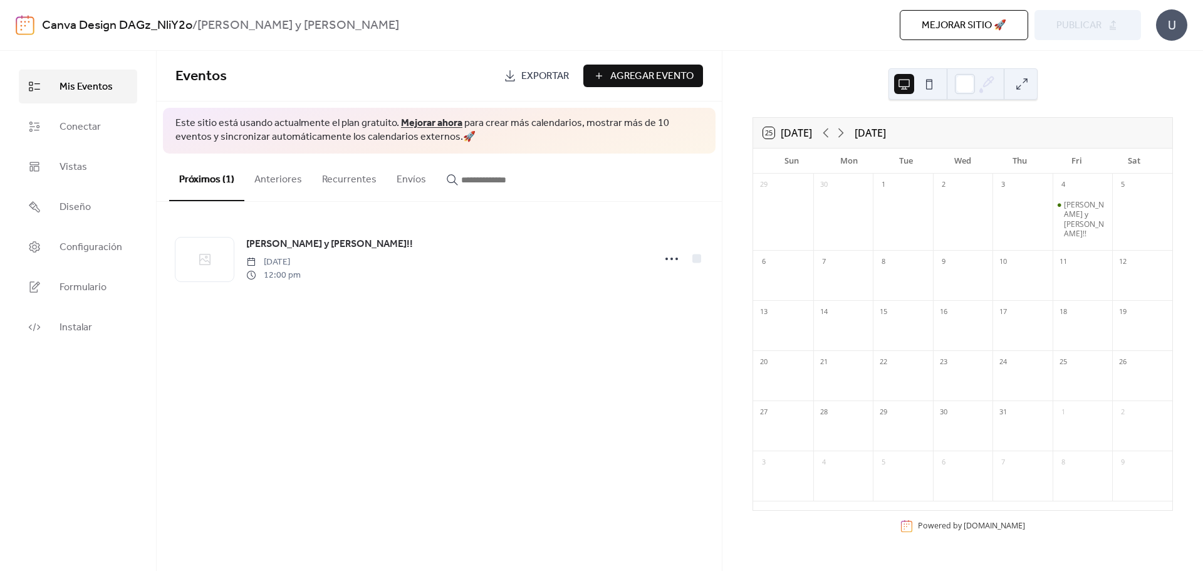
click at [490, 336] on div "Eventos Exportar Agregar Evento Este sitio está usando actualmente el plan grat…" at bounding box center [439, 311] width 565 height 520
click at [397, 184] on button "Envíos" at bounding box center [411, 177] width 49 height 46
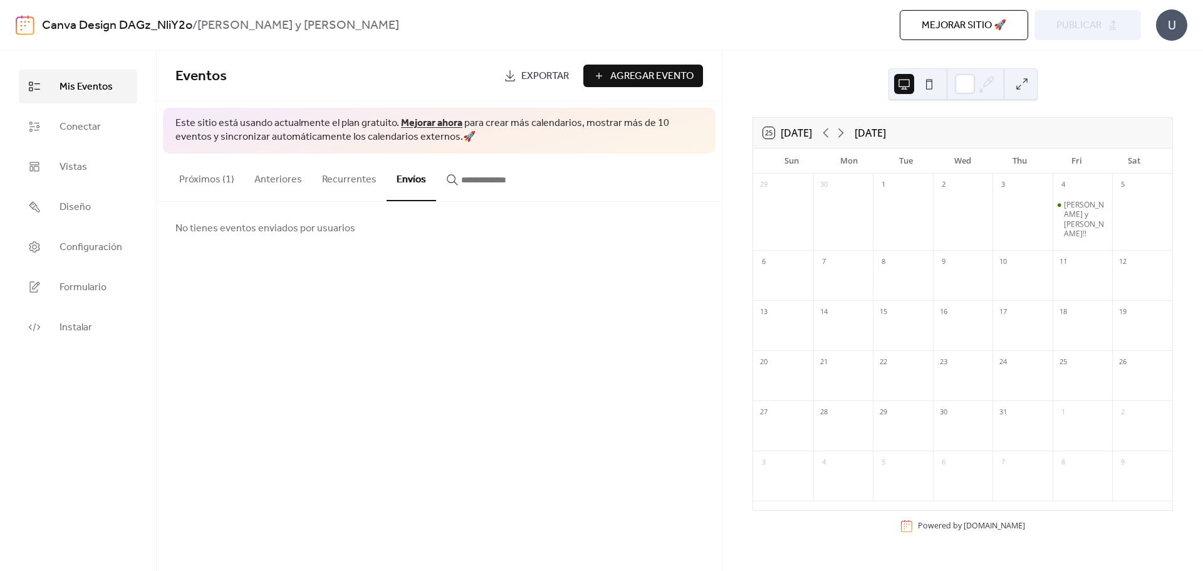
click at [225, 182] on button "Próximos (1)" at bounding box center [206, 177] width 75 height 46
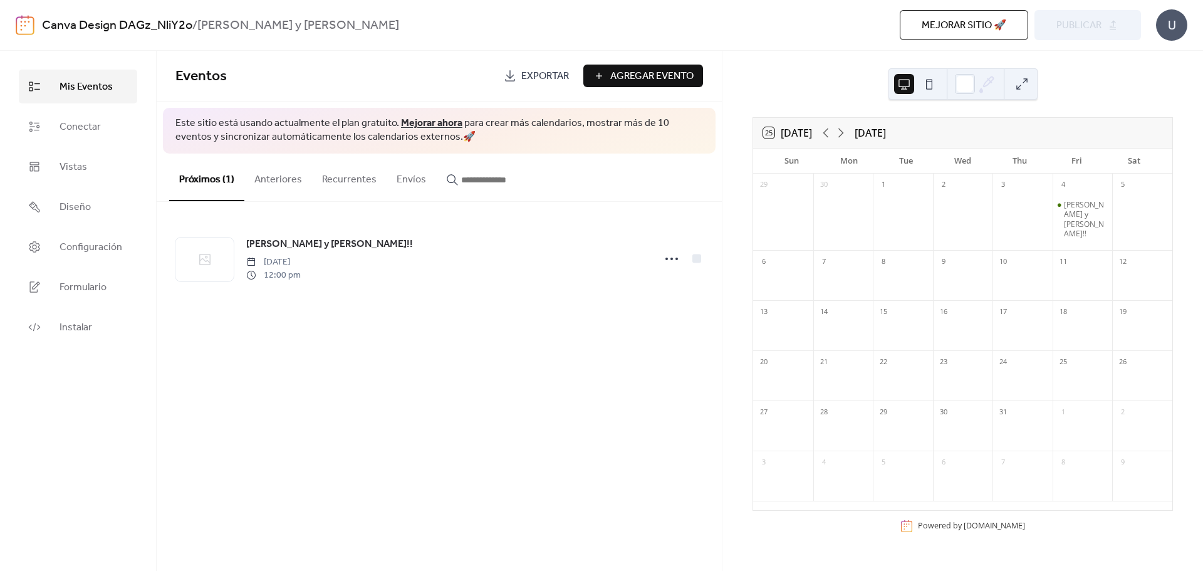
click at [239, 182] on button "Próximos (1)" at bounding box center [206, 178] width 75 height 48
click at [276, 175] on button "Anteriores" at bounding box center [278, 177] width 68 height 46
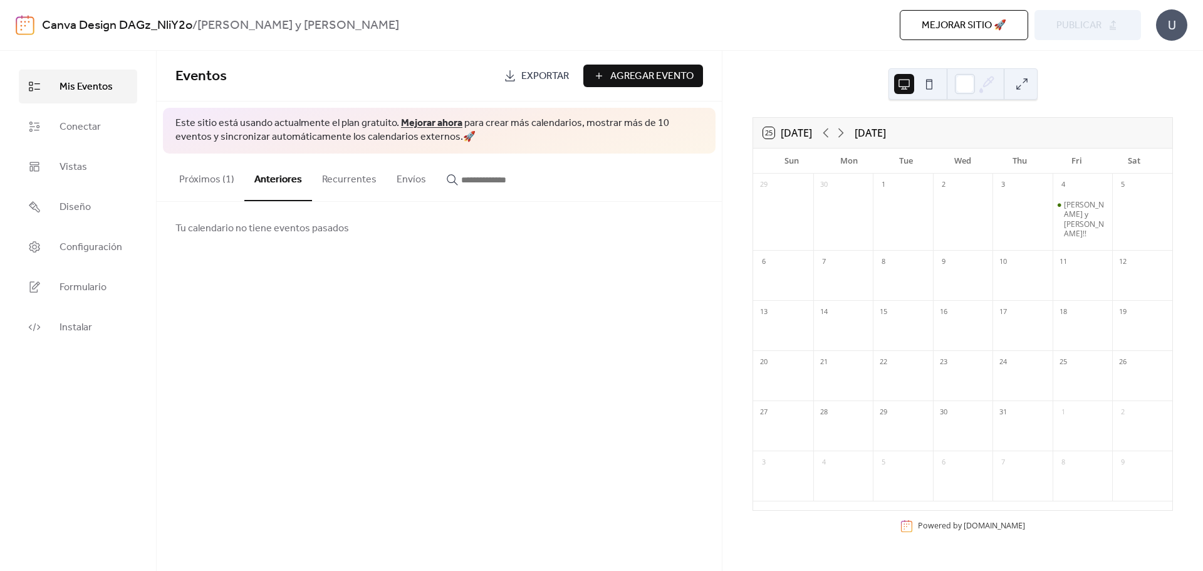
click at [348, 177] on button "Recurrentes" at bounding box center [349, 177] width 75 height 46
click at [217, 190] on button "Próximos (1)" at bounding box center [206, 177] width 75 height 46
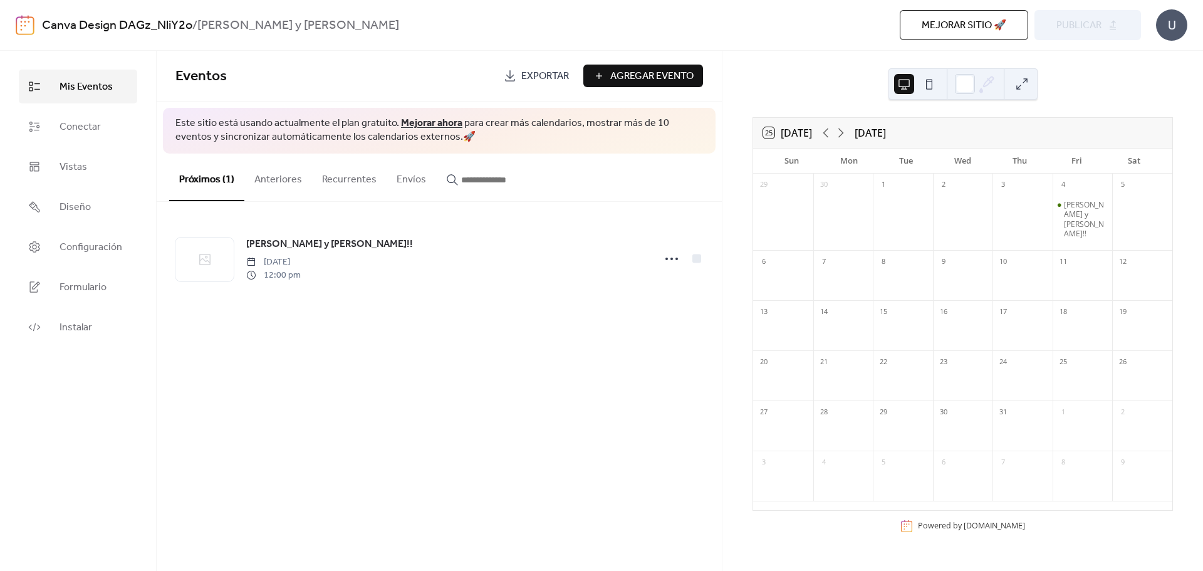
click at [411, 171] on button "Envíos" at bounding box center [411, 177] width 49 height 46
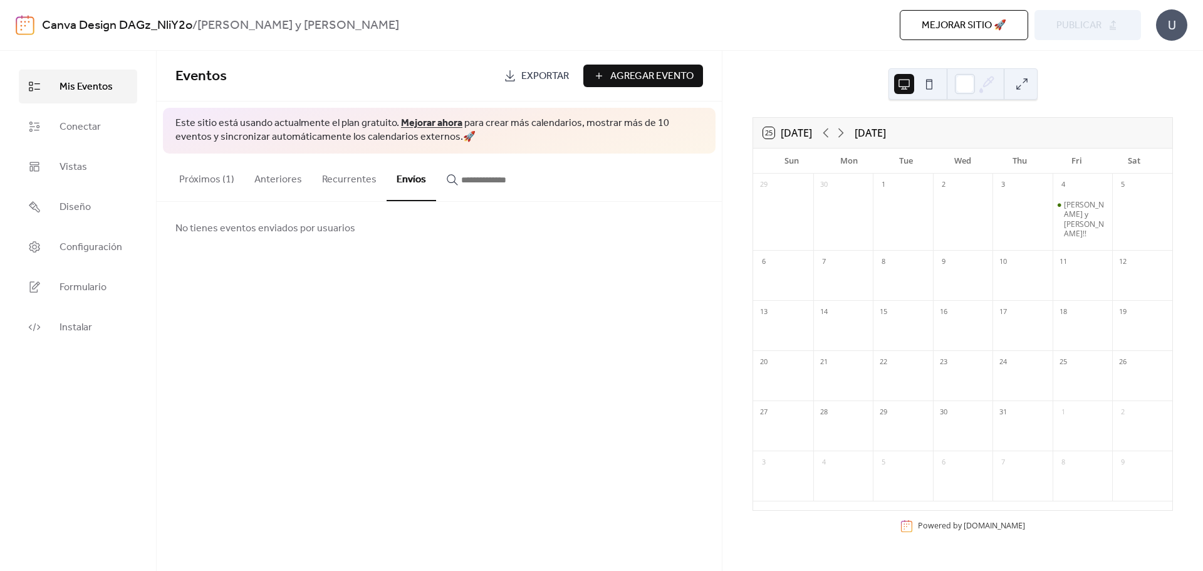
click at [218, 175] on button "Próximos (1)" at bounding box center [206, 177] width 75 height 46
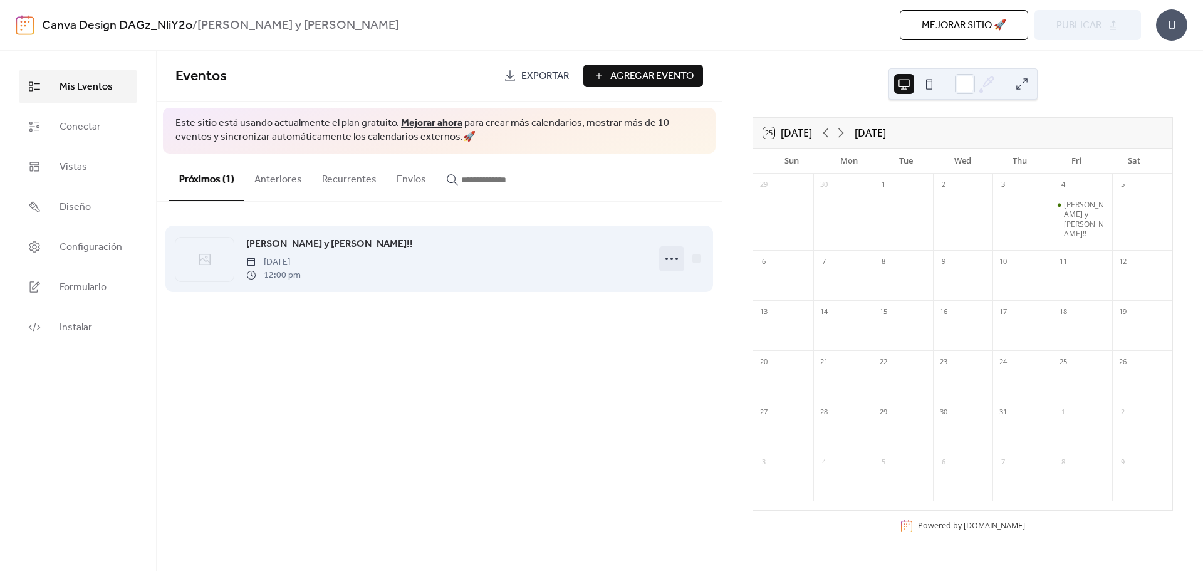
click at [673, 254] on icon at bounding box center [672, 259] width 20 height 20
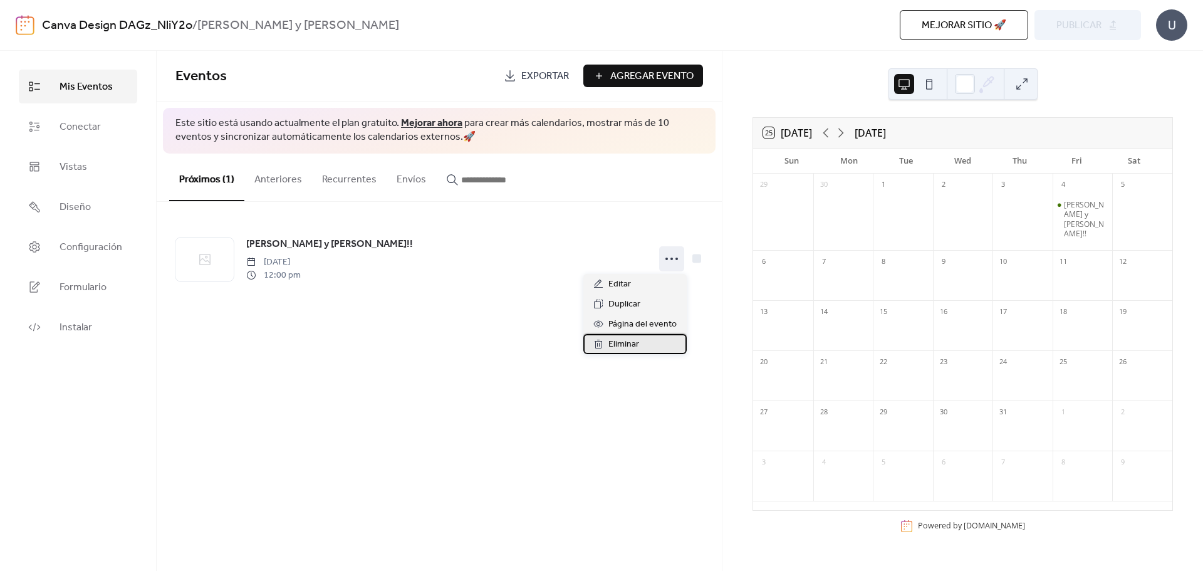
click at [628, 344] on span "Eliminar" at bounding box center [623, 344] width 31 height 15
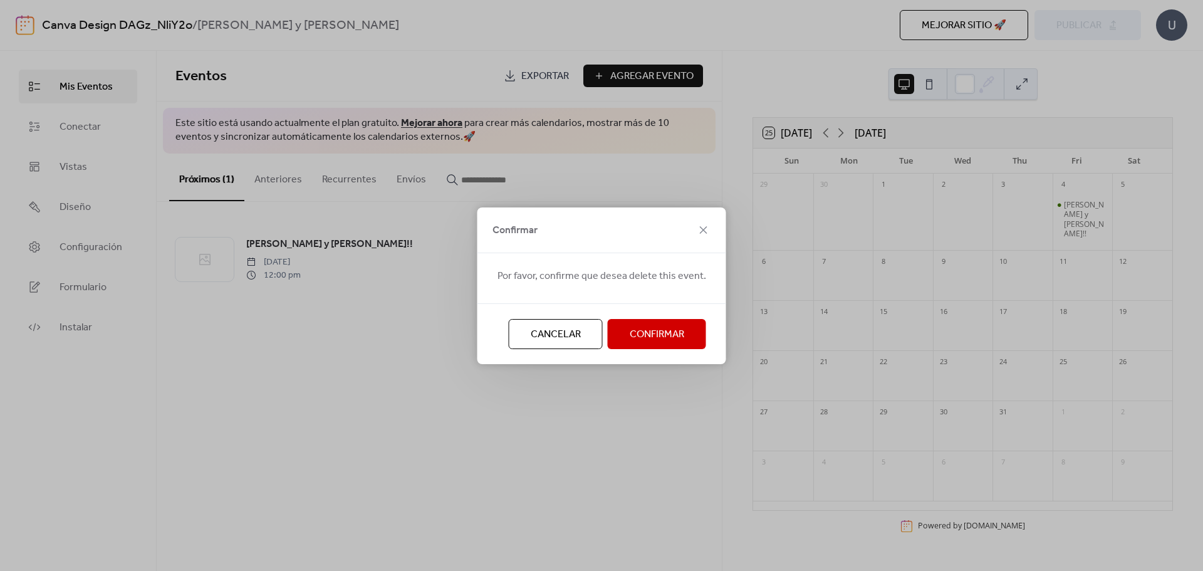
click at [648, 331] on span "Confirmar" at bounding box center [657, 334] width 55 height 15
